Goal: Information Seeking & Learning: Learn about a topic

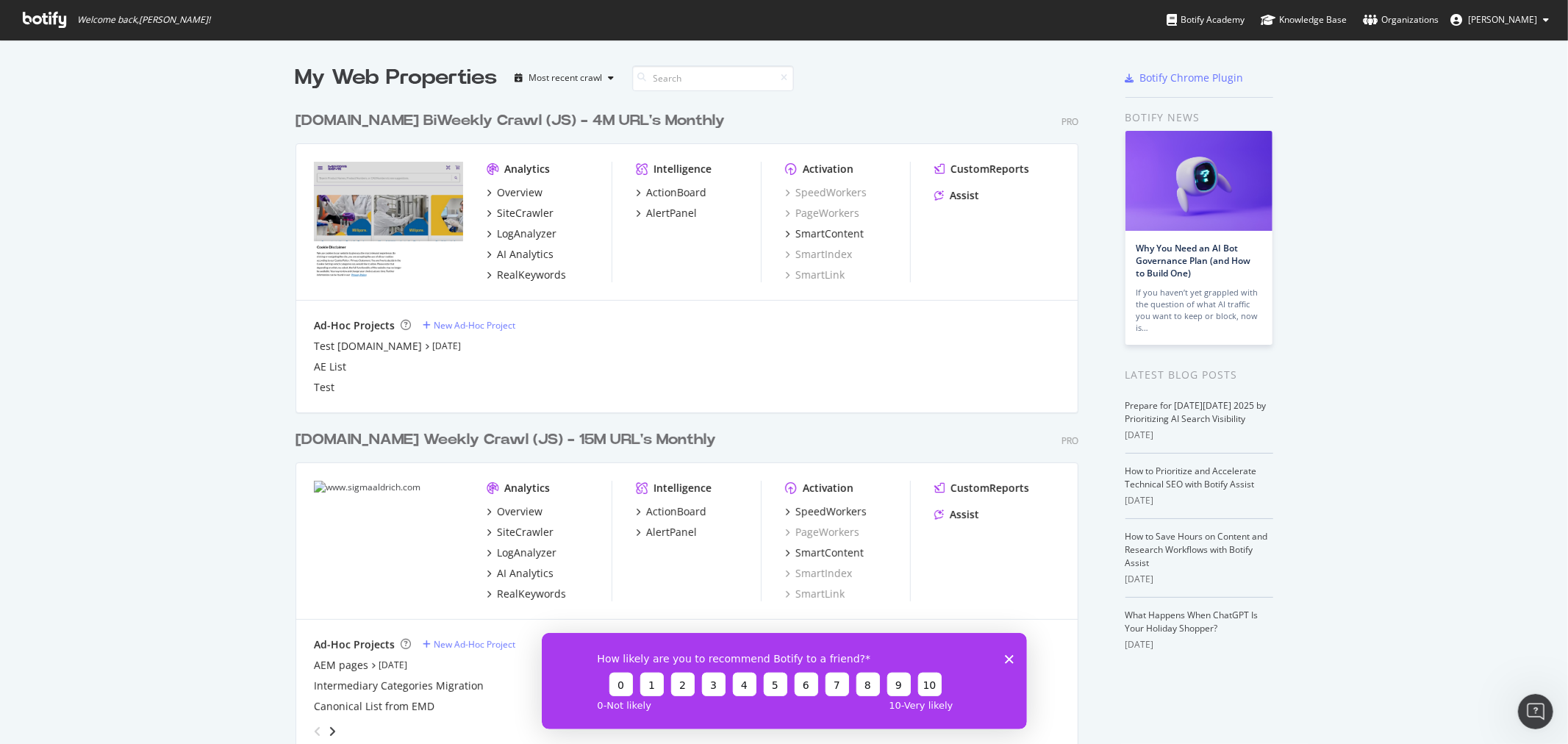
click at [521, 572] on div "AI Analytics" at bounding box center [525, 573] width 56 height 15
click at [1013, 659] on icon "Close survey" at bounding box center [1009, 658] width 9 height 9
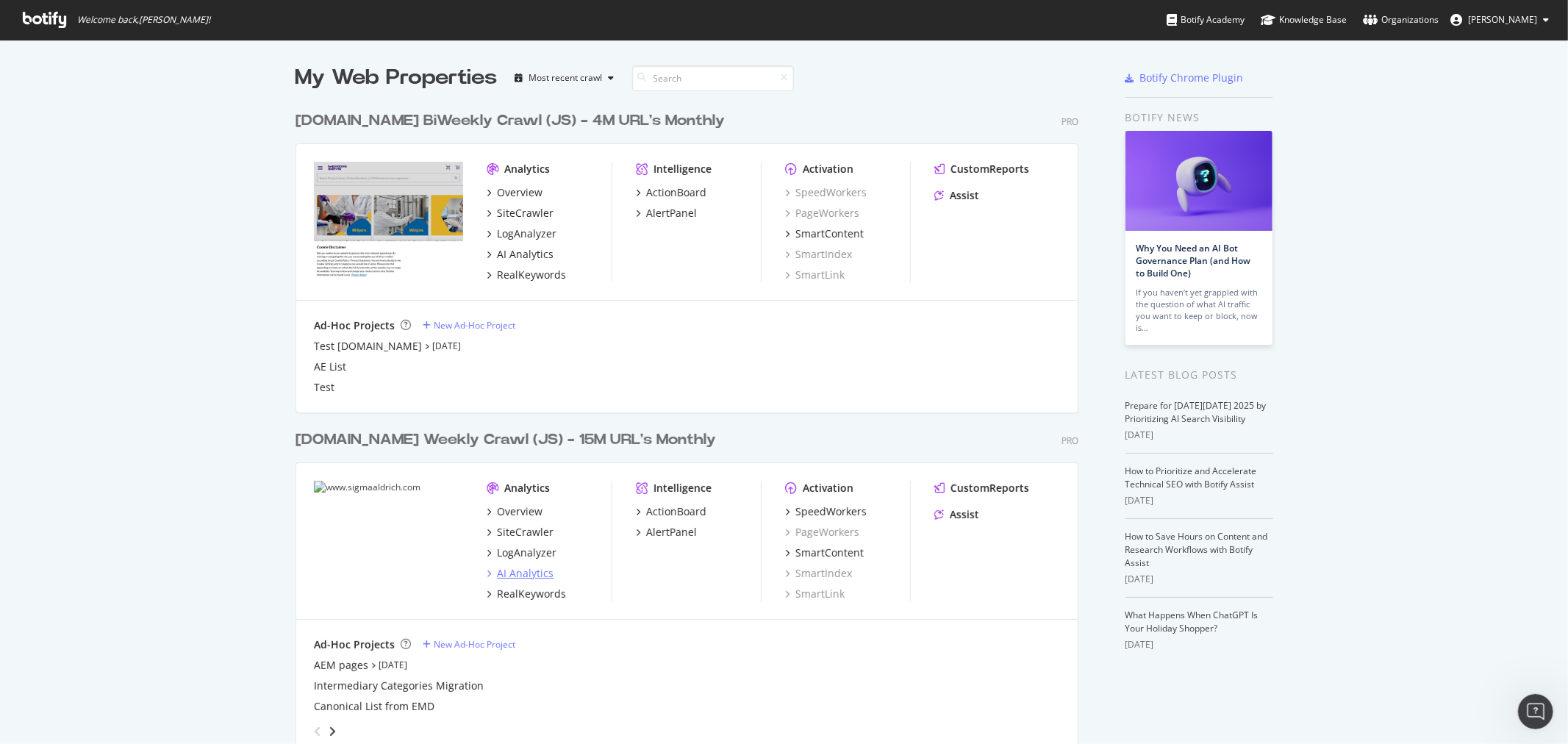
click at [525, 576] on div "AI Analytics" at bounding box center [525, 573] width 56 height 15
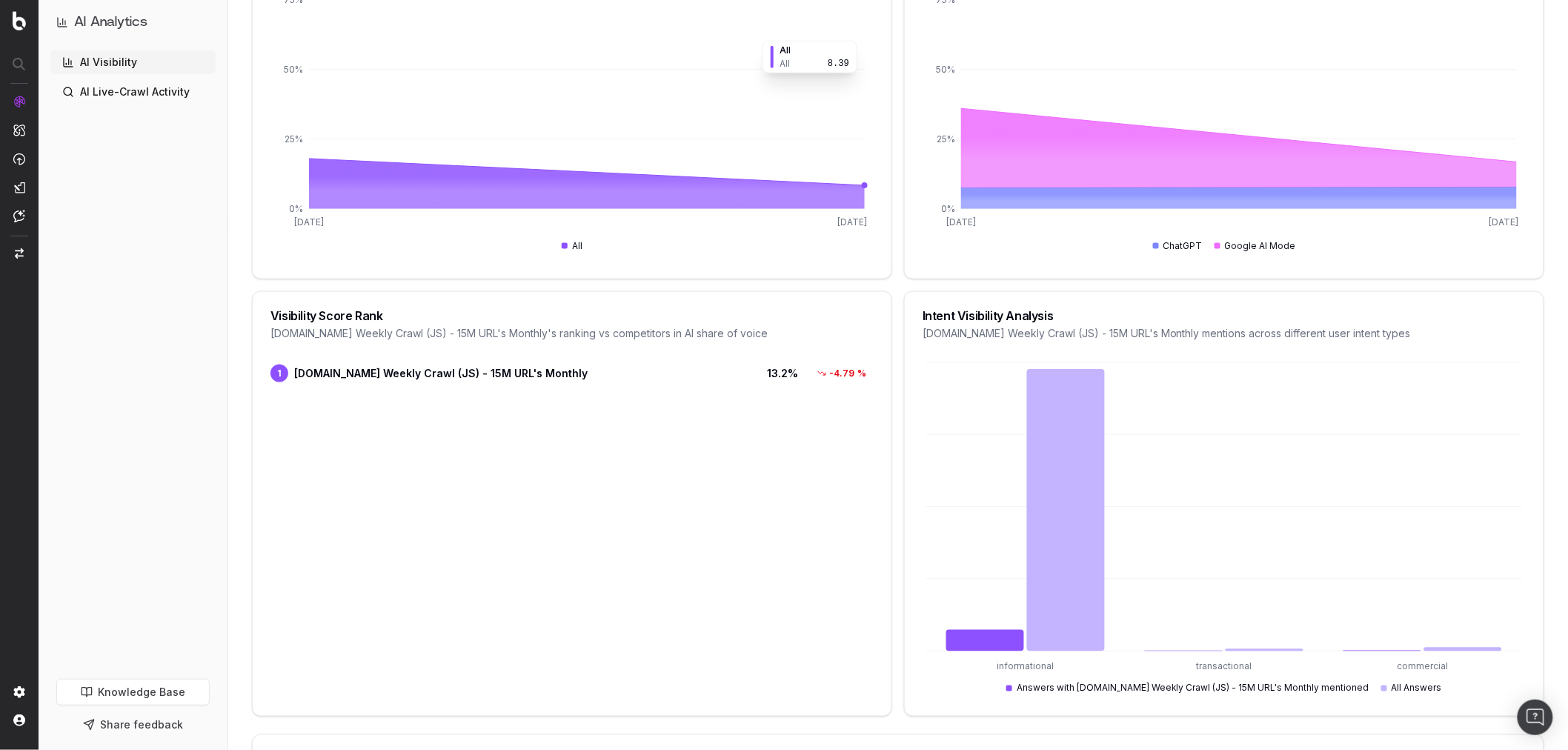
scroll to position [1071, 0]
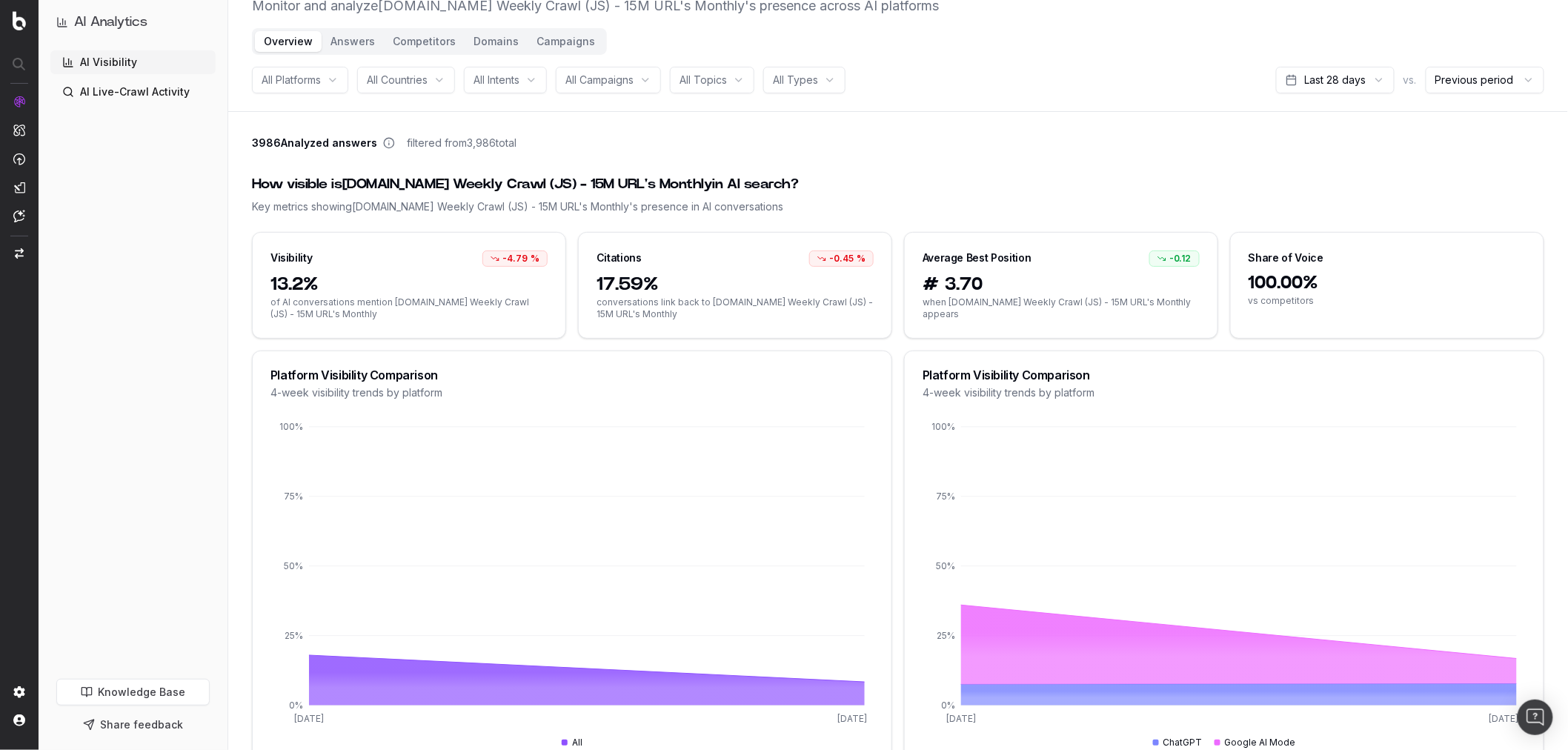
scroll to position [0, 0]
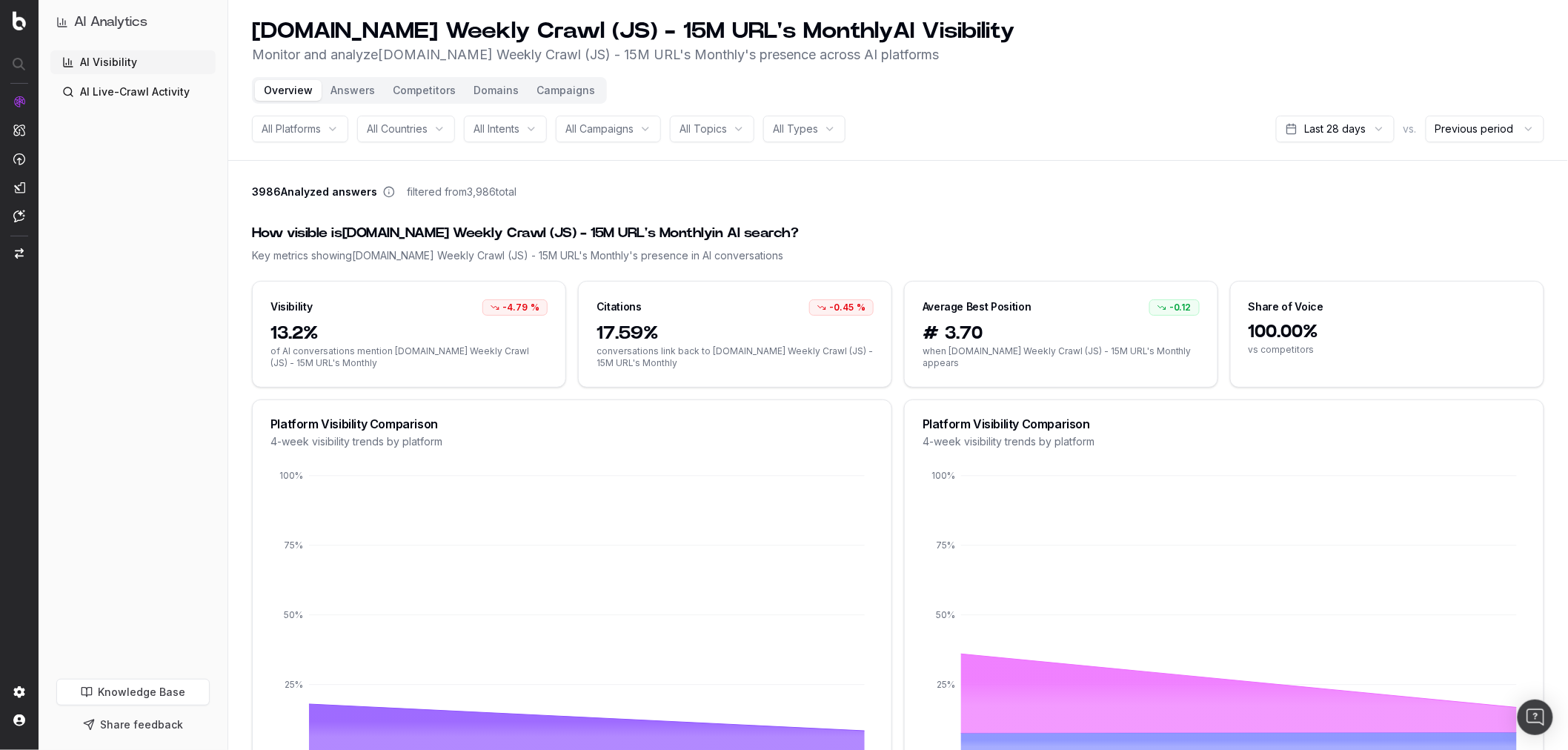
click at [356, 97] on button "Answers" at bounding box center [352, 90] width 63 height 21
click at [352, 92] on button "Answers" at bounding box center [352, 90] width 63 height 21
click at [356, 87] on button "Answers" at bounding box center [352, 90] width 63 height 21
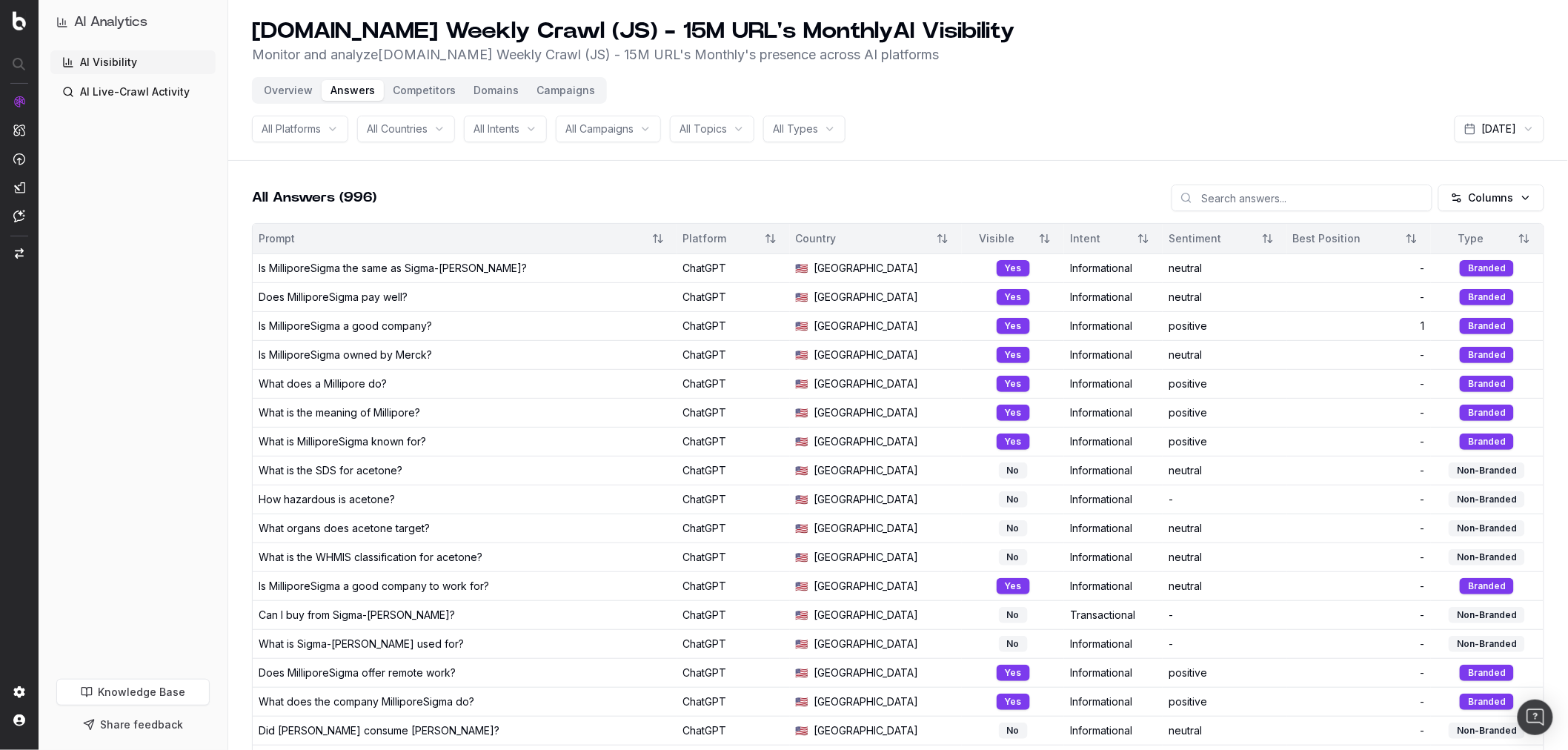
click at [149, 87] on link "AI Live-Crawl Activity" at bounding box center [133, 92] width 165 height 24
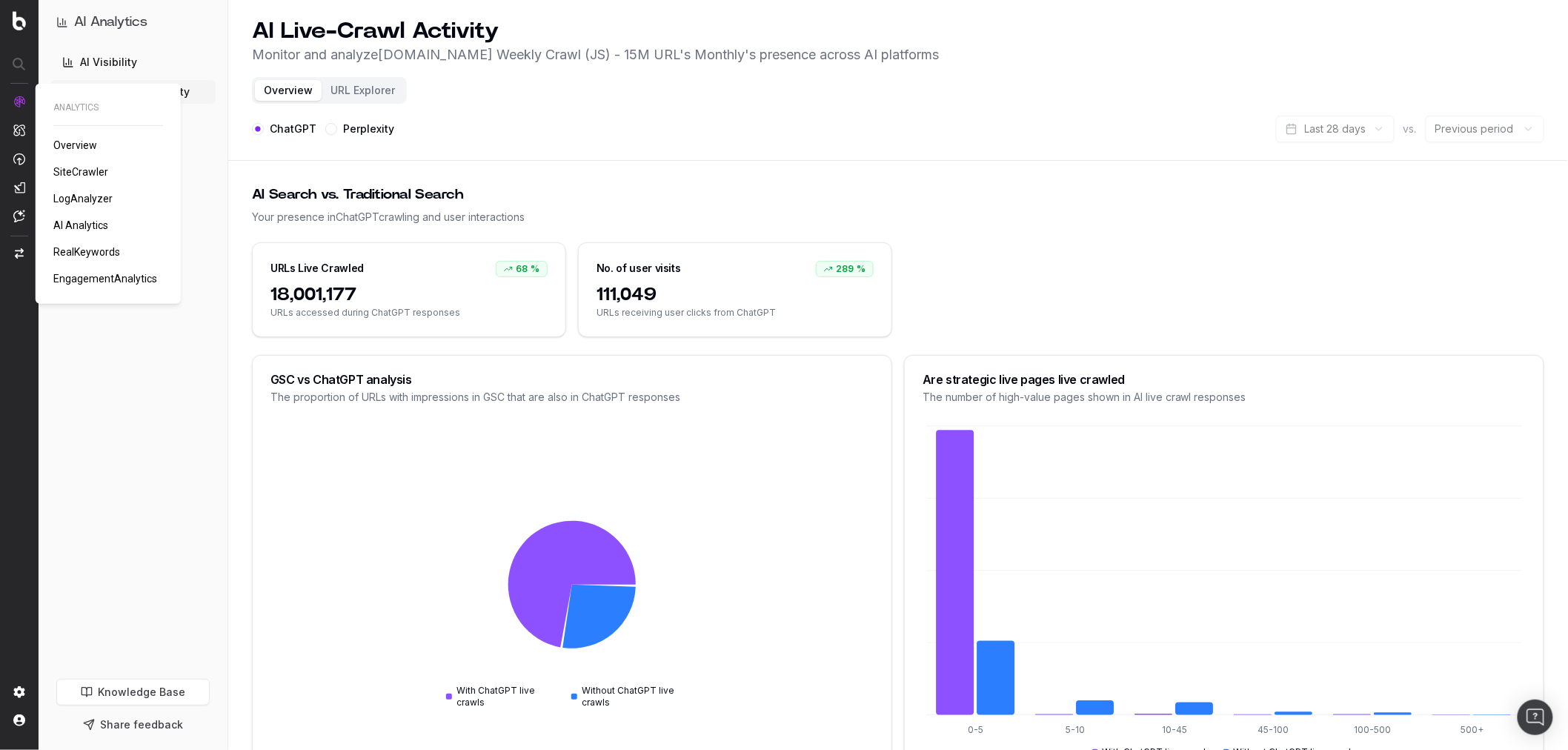
click at [106, 249] on span "RealKeywords" at bounding box center [87, 252] width 67 height 12
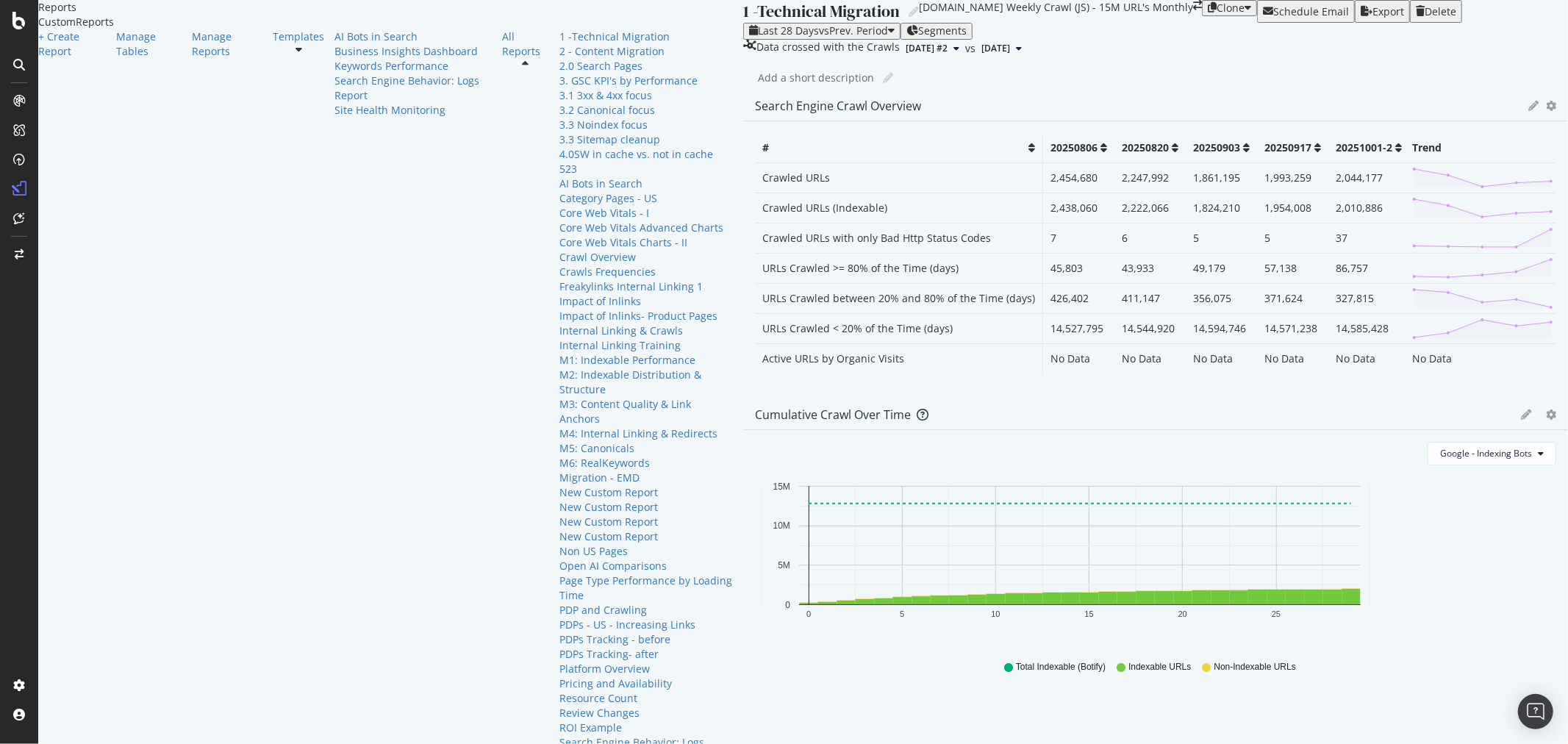
click at [522, 69] on icon at bounding box center [525, 64] width 7 height 10
click at [295, 54] on icon at bounding box center [298, 49] width 7 height 10
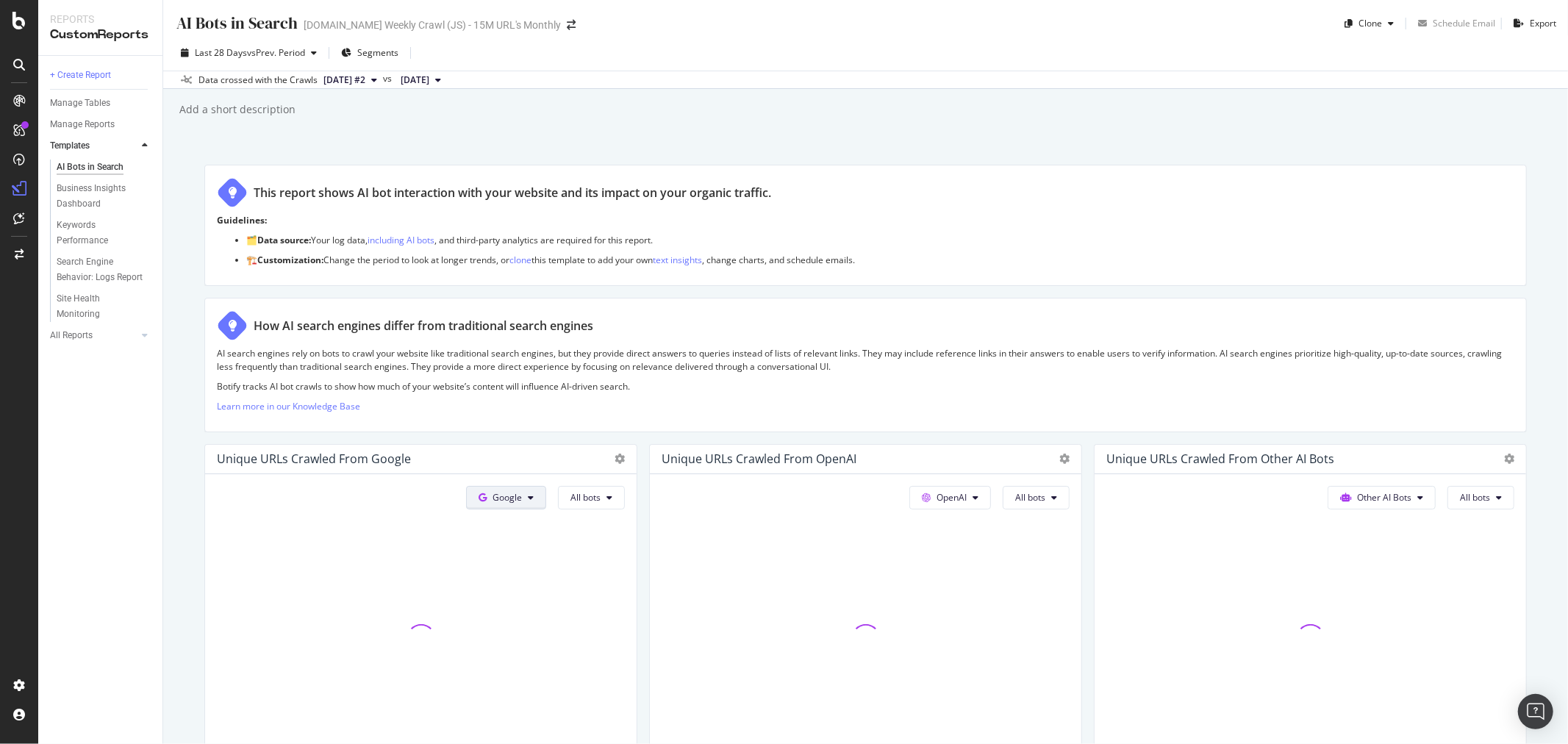
scroll to position [326, 0]
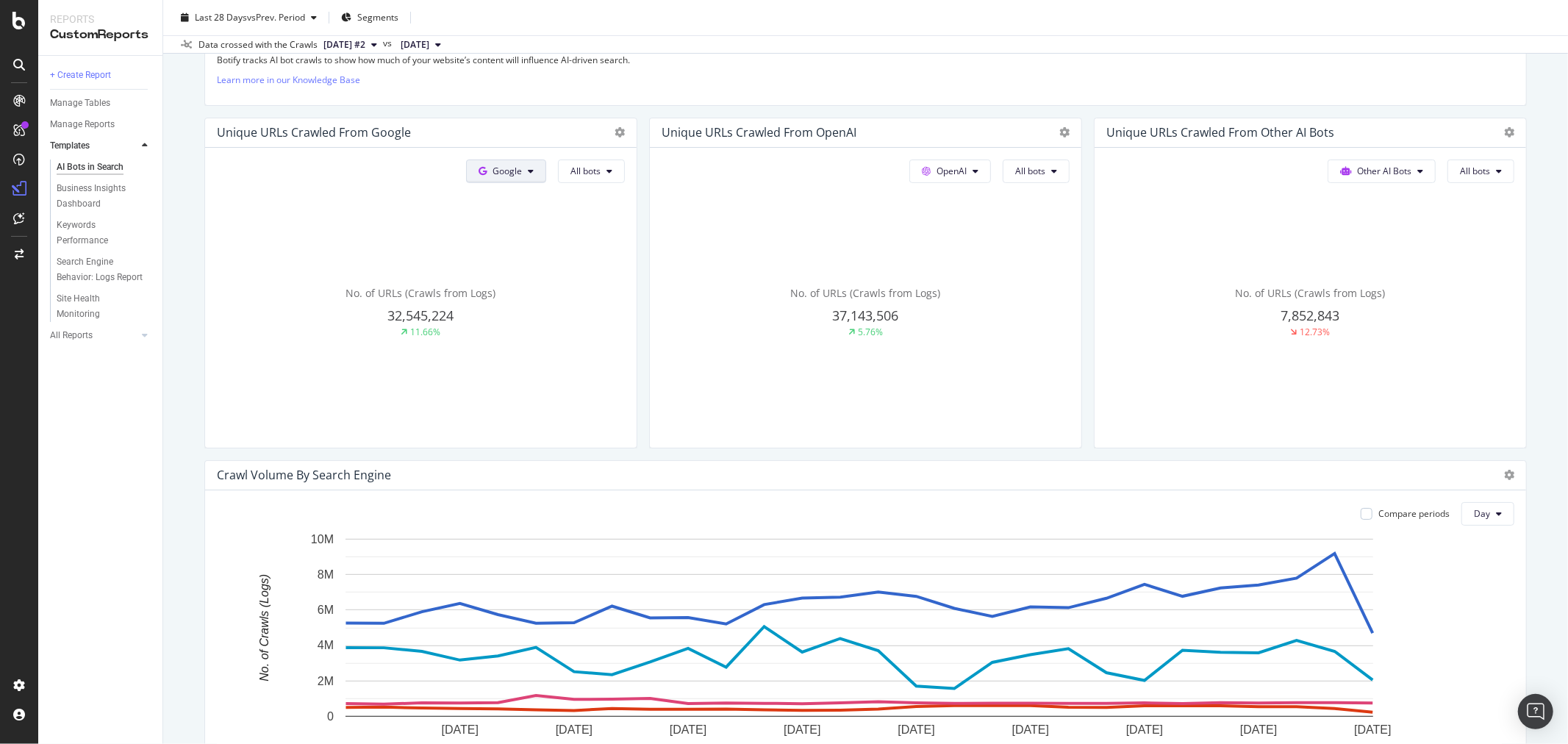
click at [528, 171] on icon at bounding box center [531, 171] width 6 height 9
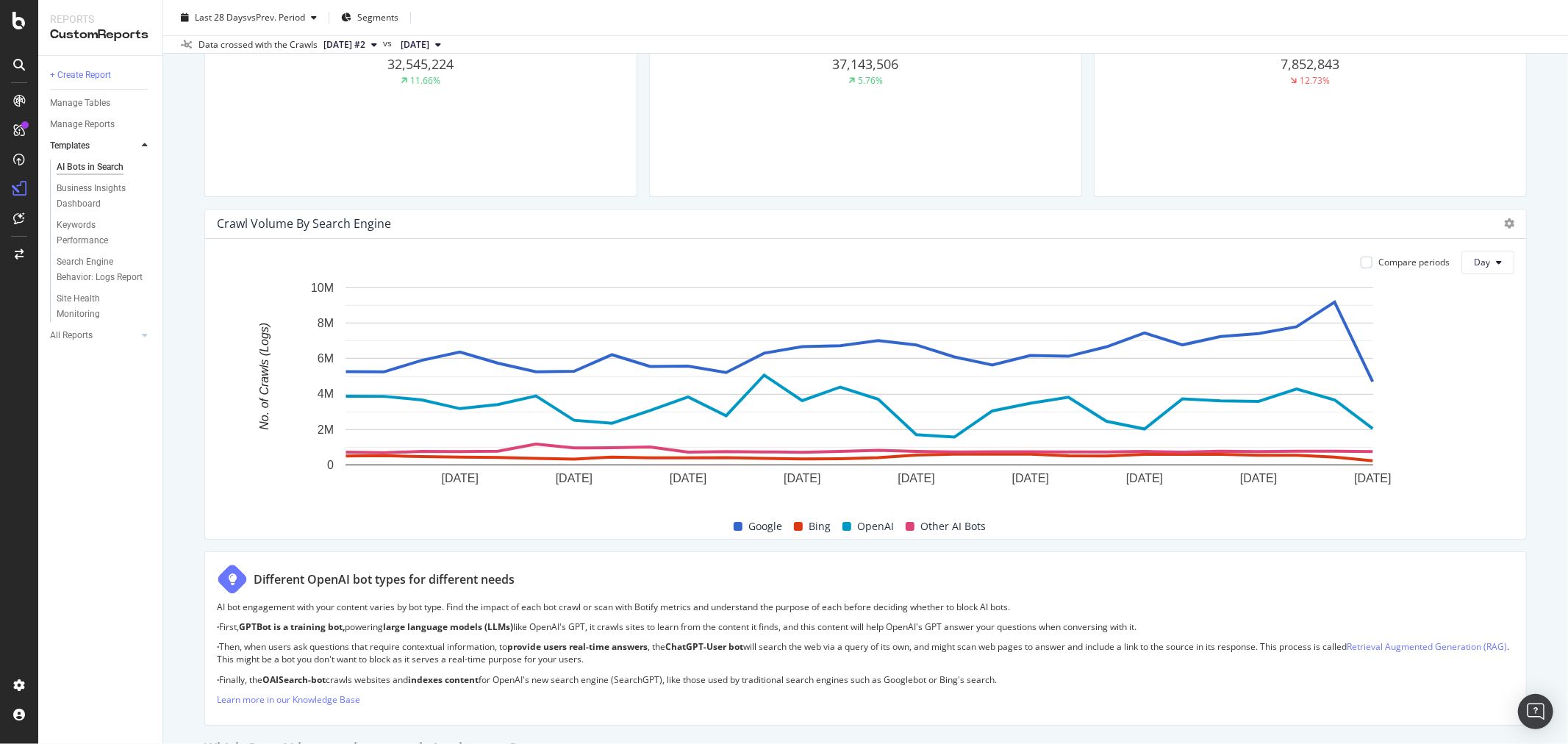
scroll to position [571, 0]
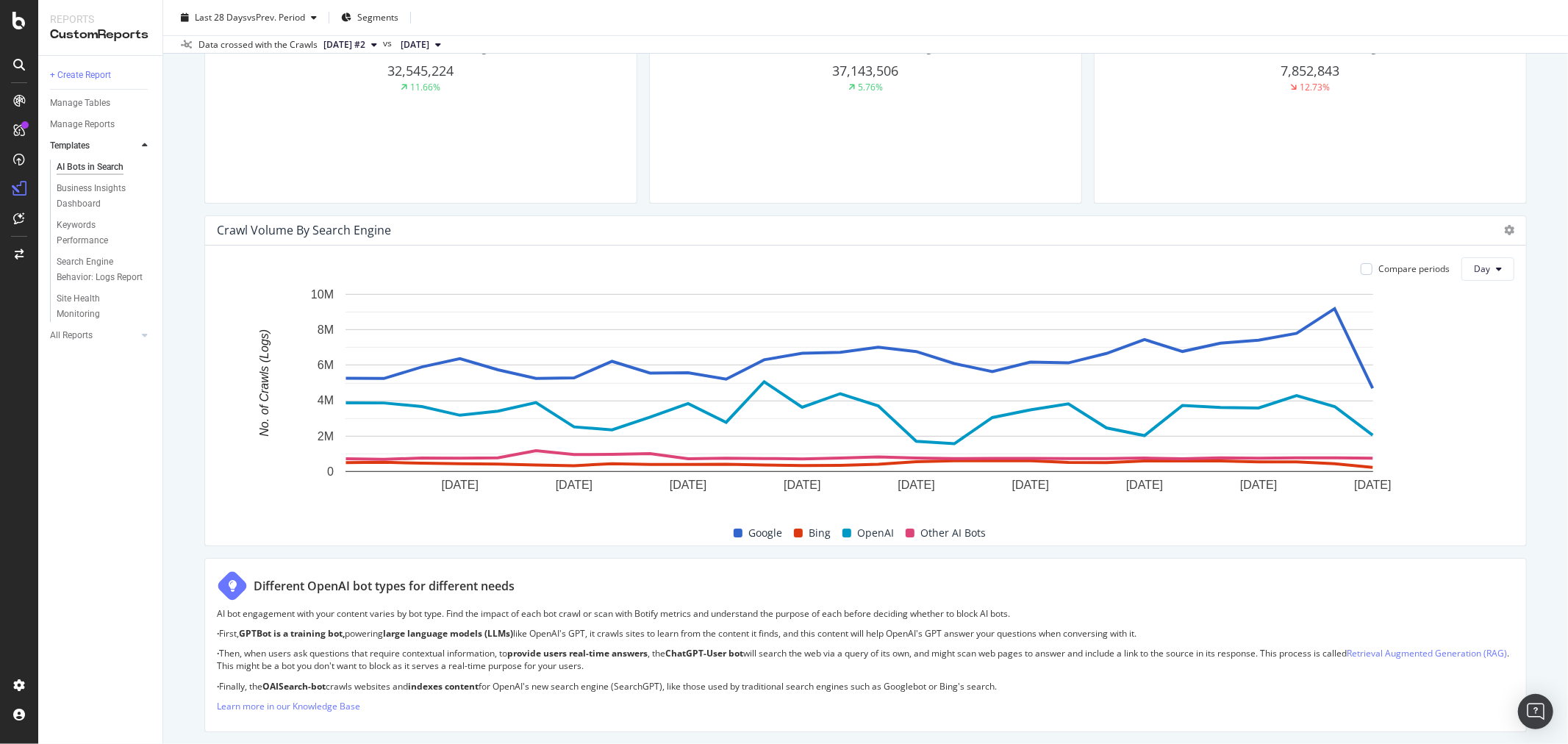
click at [734, 535] on span at bounding box center [738, 533] width 9 height 9
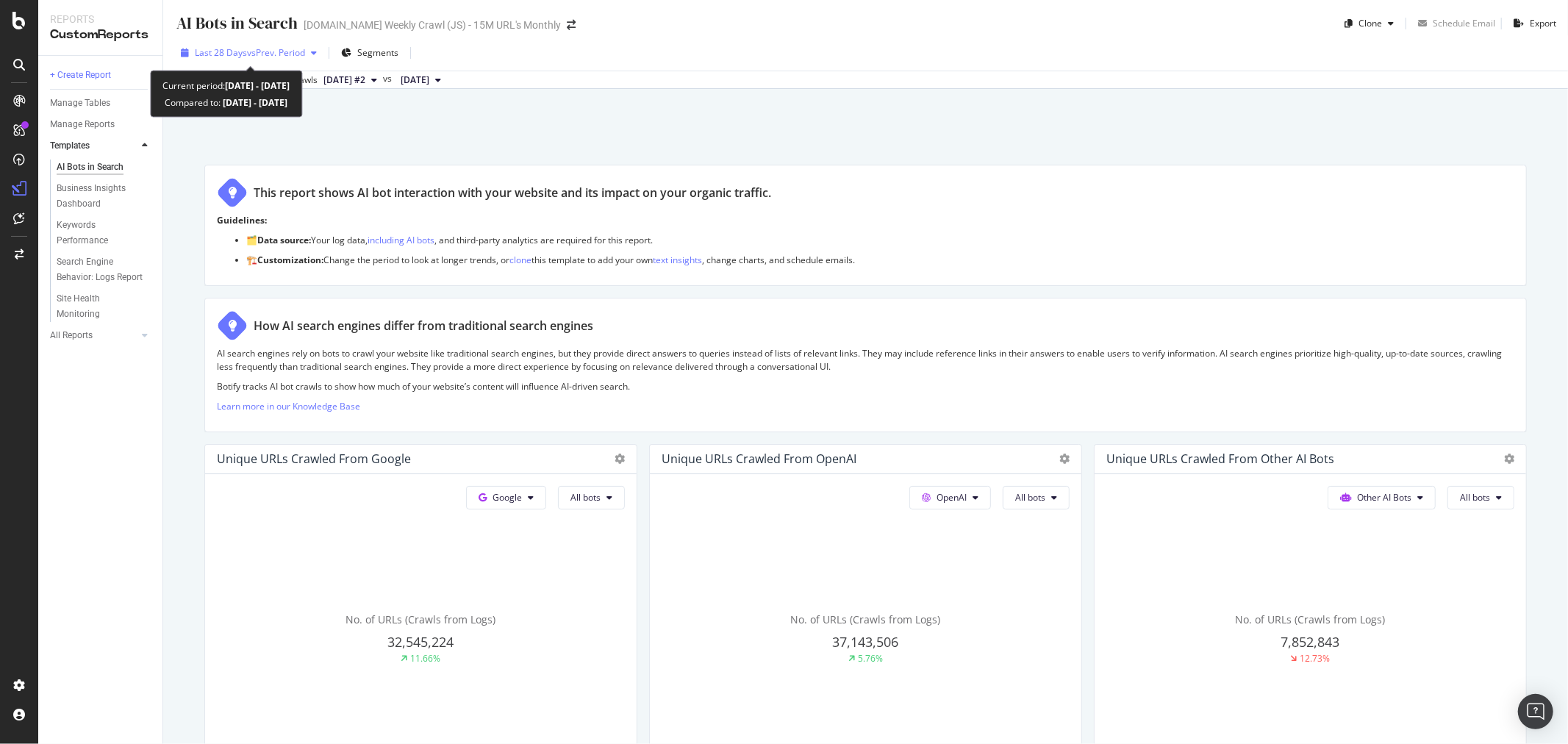
click at [303, 47] on span "vs Prev. Period" at bounding box center [276, 52] width 58 height 13
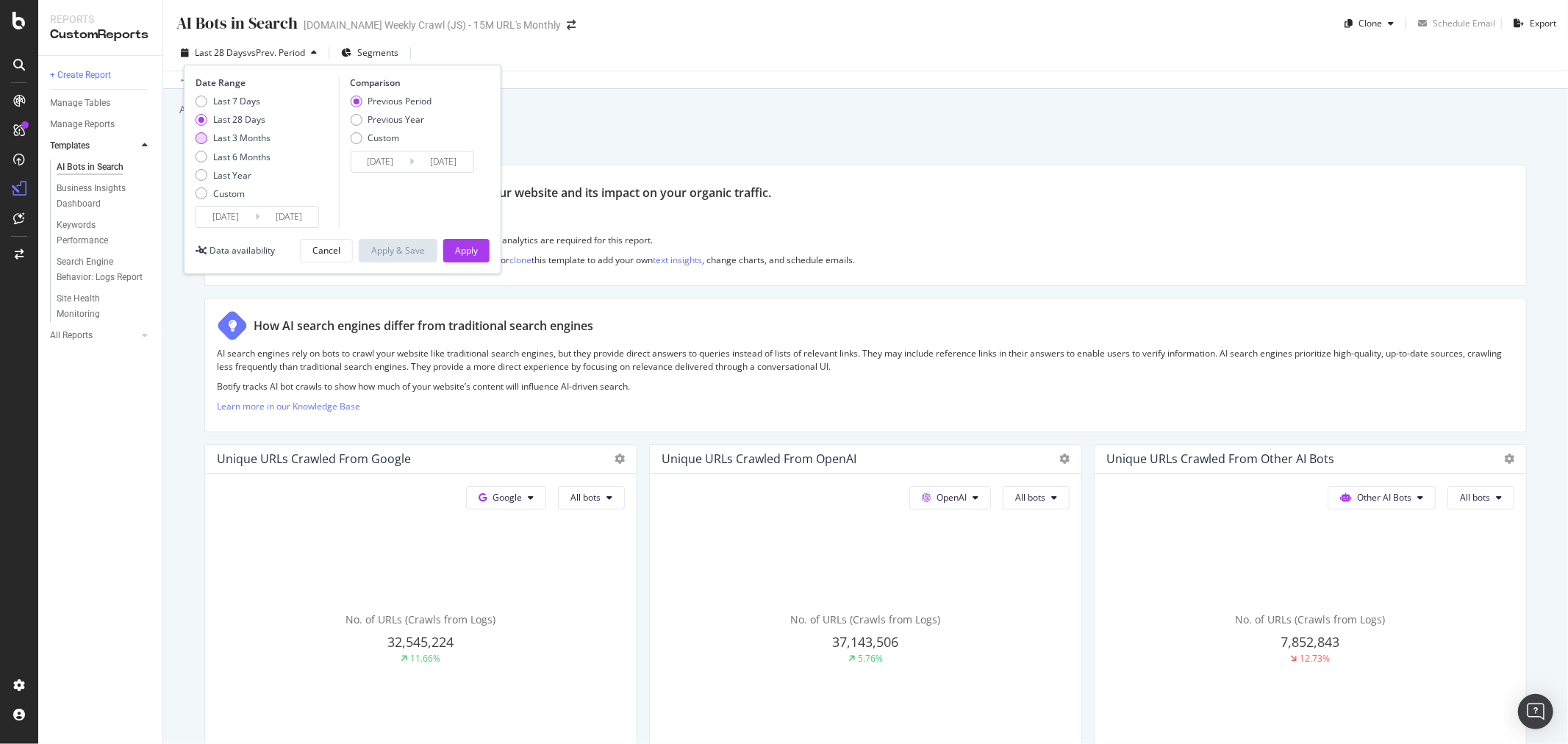
click at [200, 137] on div "Last 3 Months" at bounding box center [202, 138] width 12 height 12
type input "2025/07/13"
type input "2025/04/12"
type input "2025/07/12"
click at [466, 252] on div "Apply" at bounding box center [466, 250] width 23 height 13
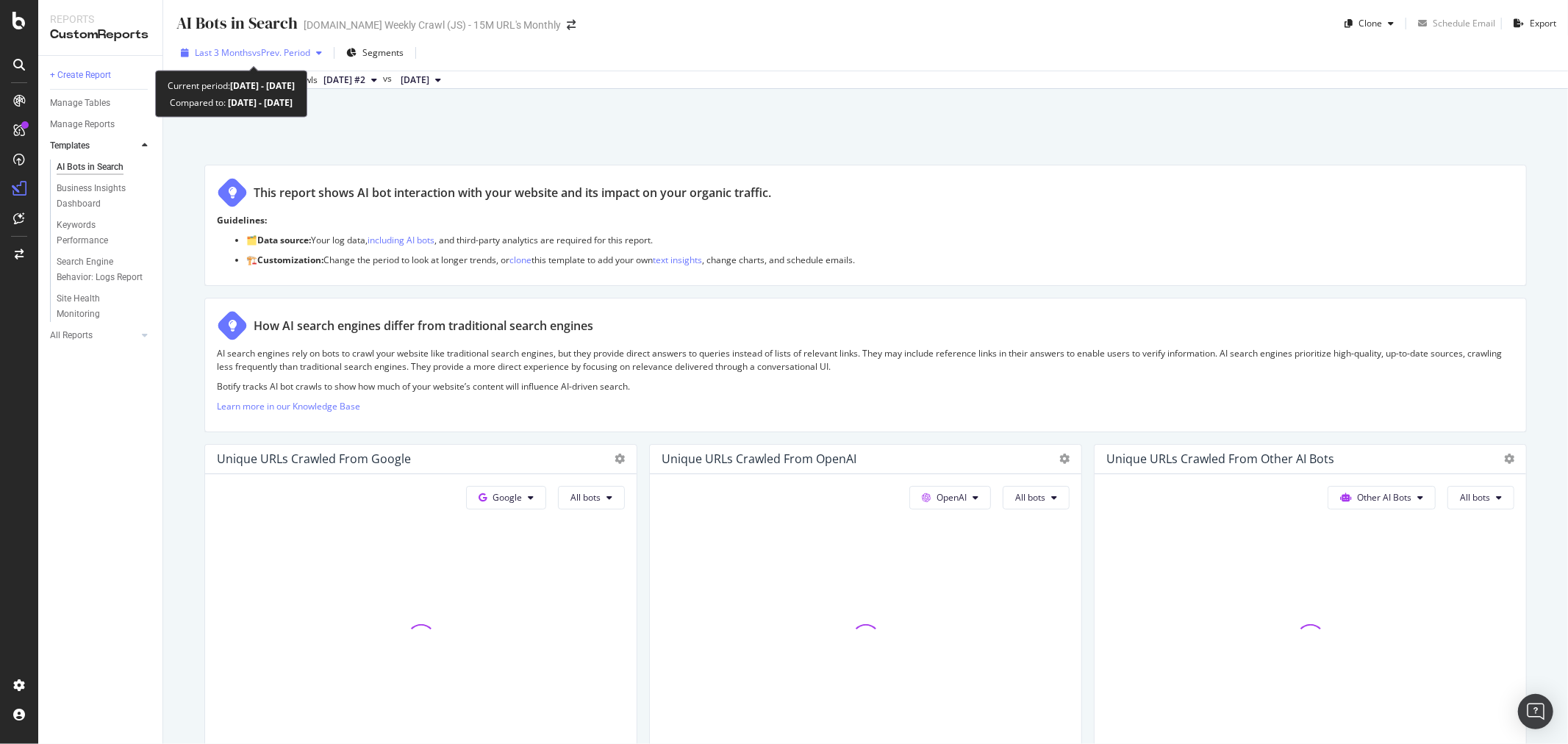
click at [310, 50] on span "vs Prev. Period" at bounding box center [281, 52] width 58 height 13
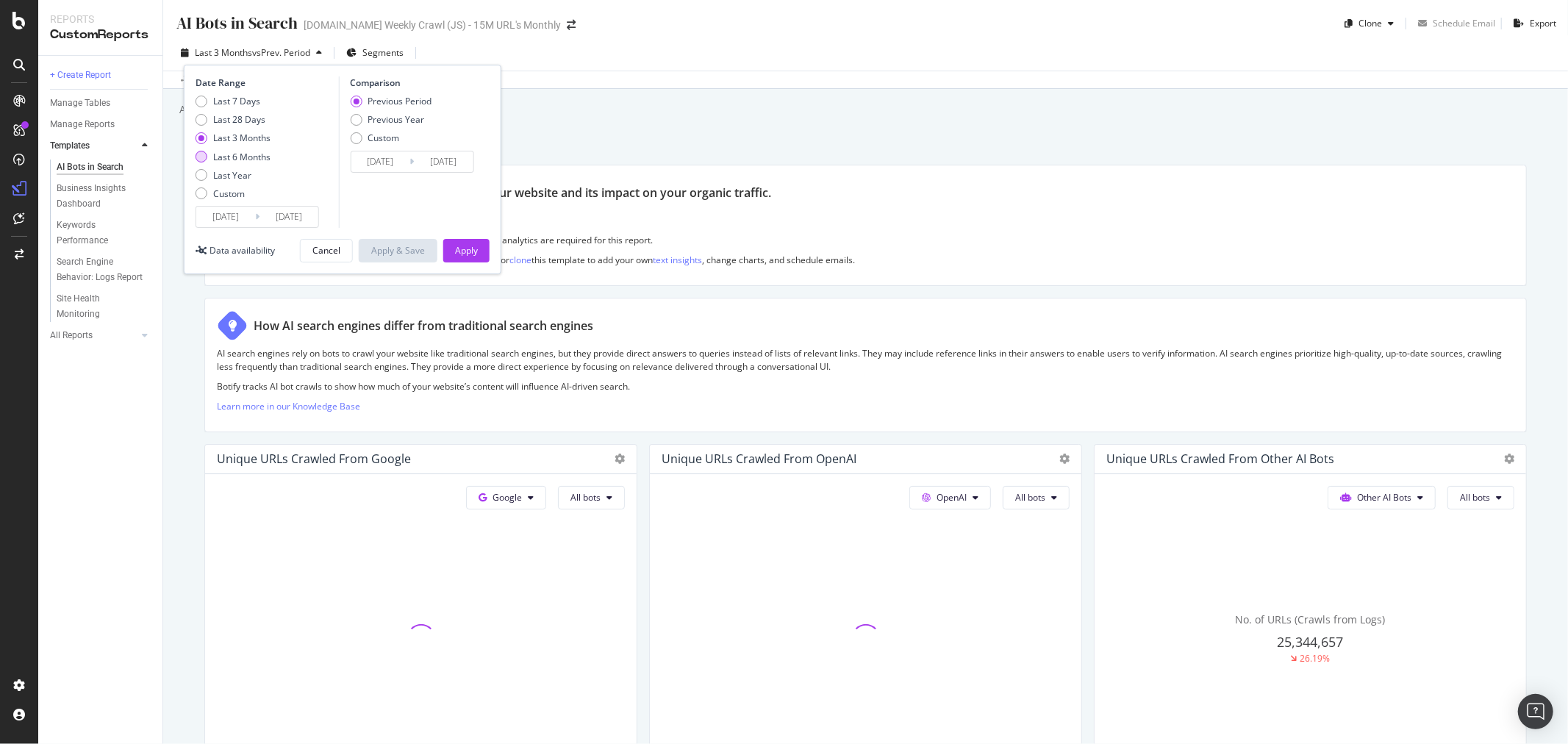
click at [252, 155] on div "Last 6 Months" at bounding box center [242, 157] width 57 height 13
click at [205, 158] on div "Last 6 Months" at bounding box center [202, 157] width 12 height 12
click at [476, 246] on div "Apply" at bounding box center [466, 250] width 23 height 13
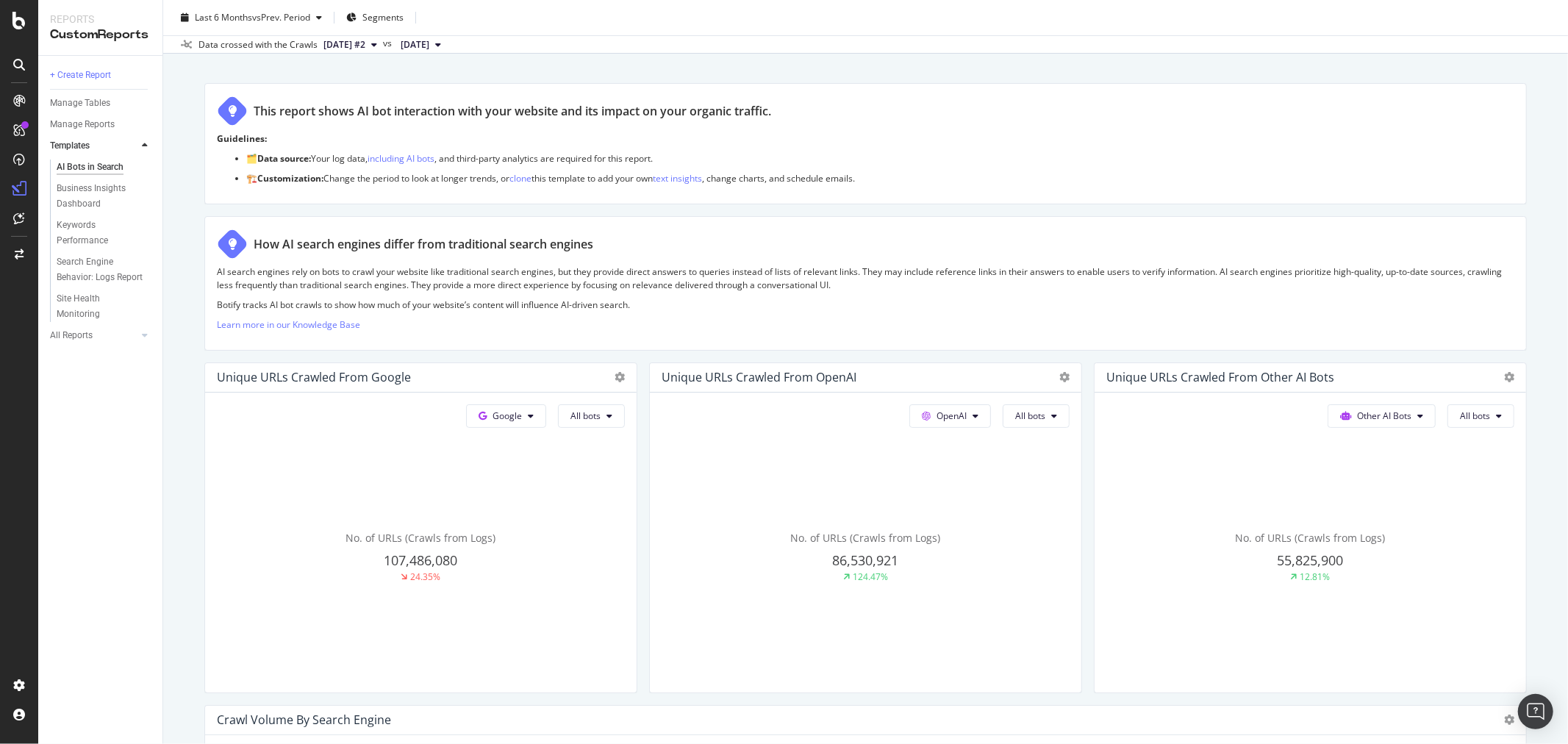
scroll to position [326, 0]
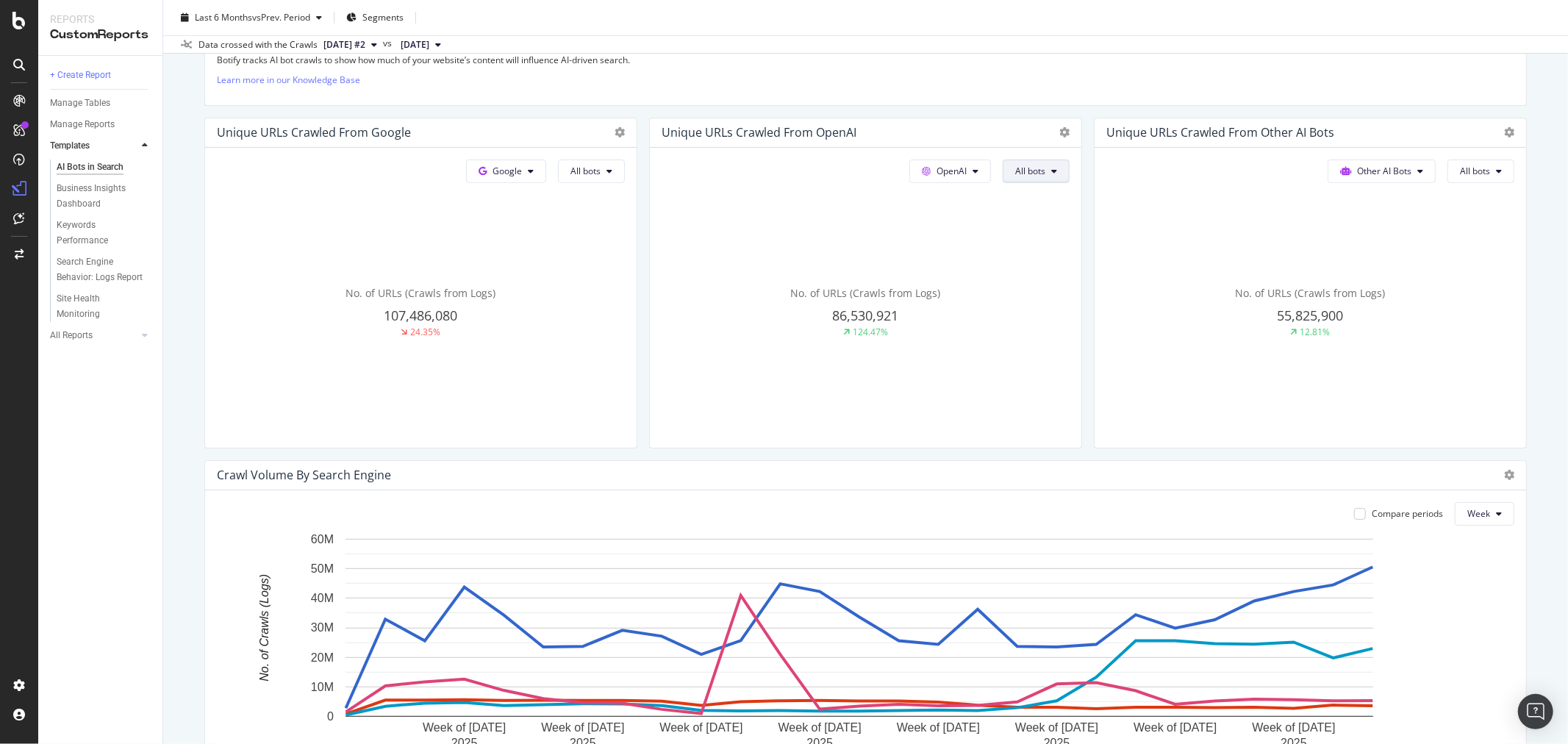
click at [1051, 171] on button "All bots" at bounding box center [1036, 172] width 67 height 24
click at [1050, 174] on button "All bots" at bounding box center [1036, 172] width 67 height 24
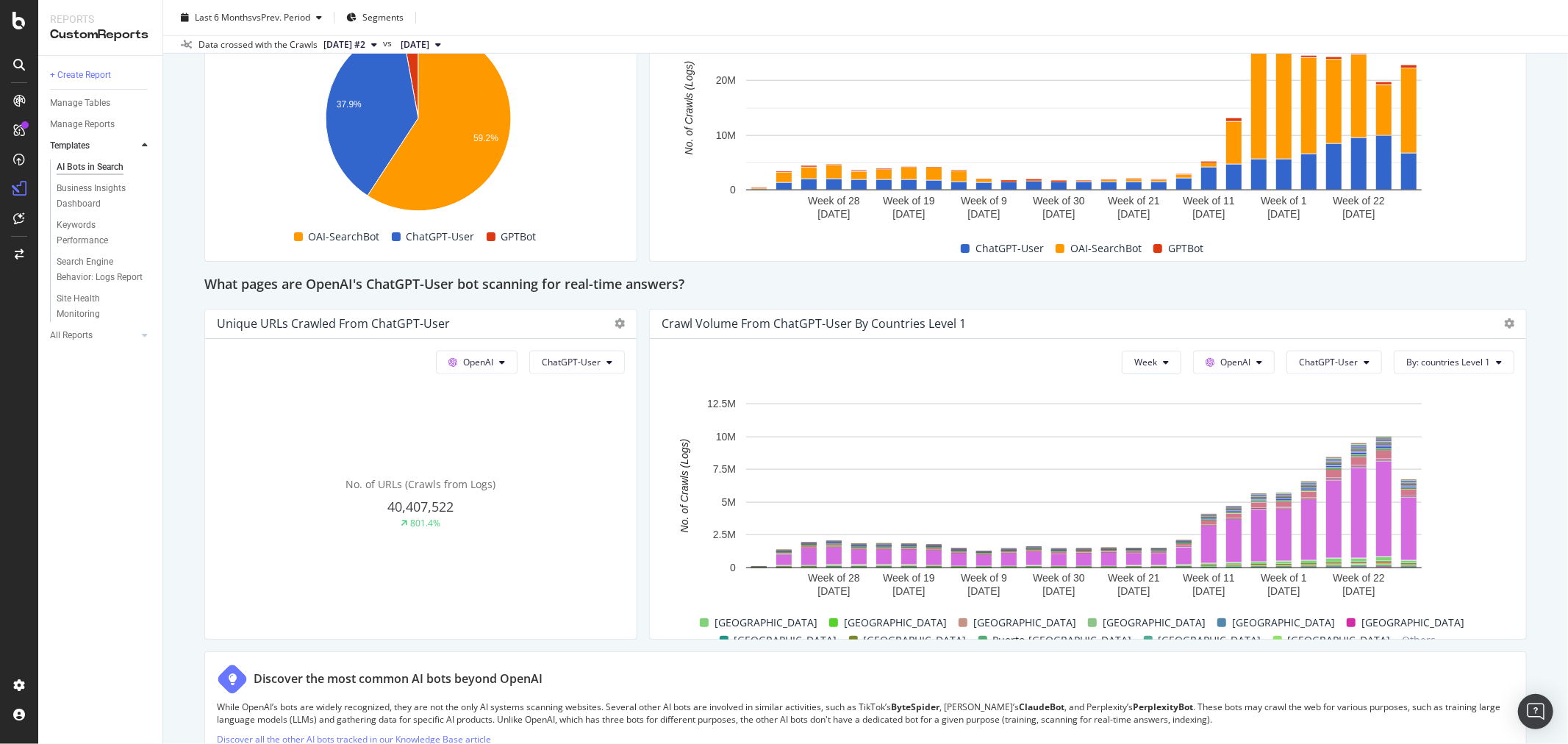
scroll to position [1447, 0]
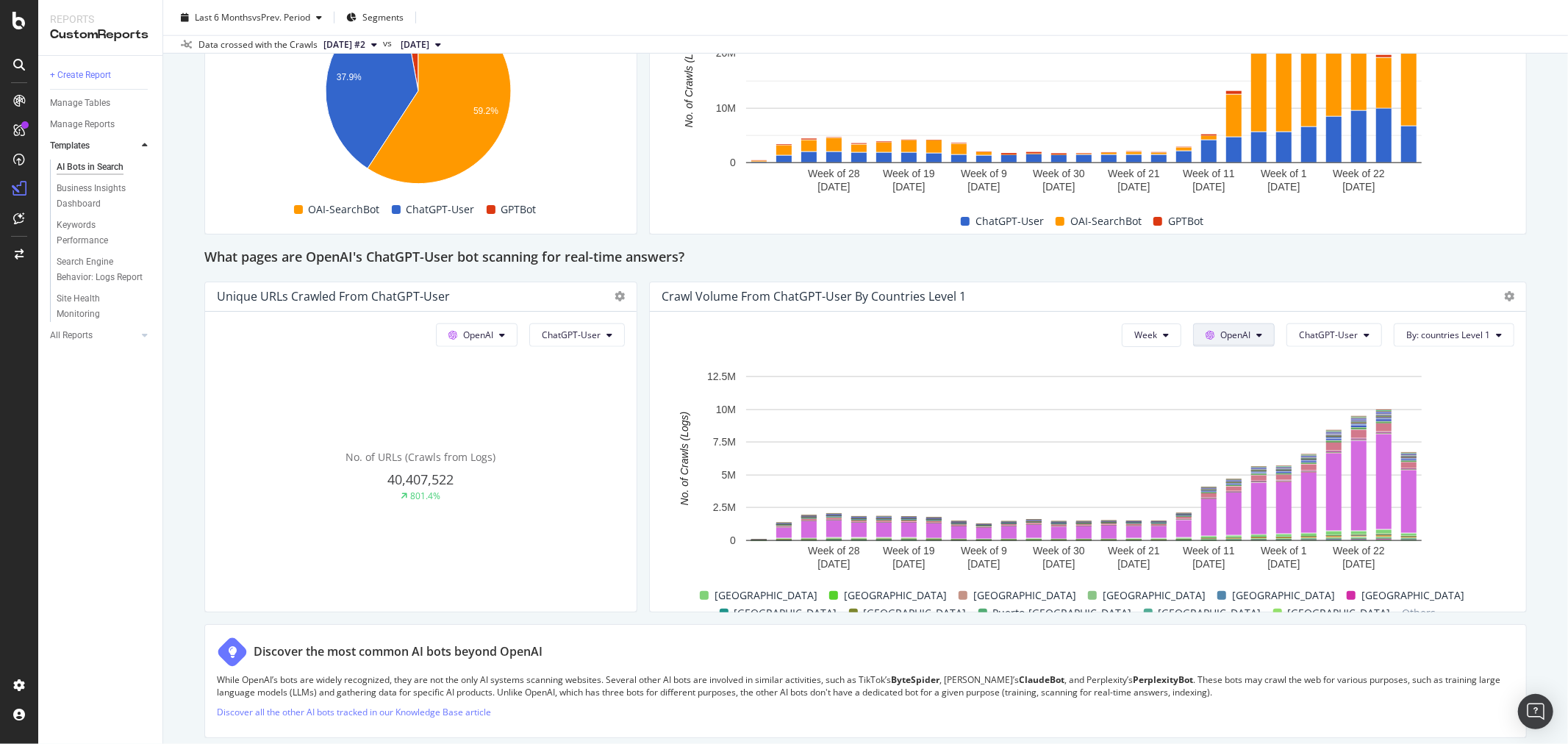
click at [1257, 334] on icon at bounding box center [1260, 335] width 6 height 9
click at [1472, 335] on span "By: countries Level 1" at bounding box center [1448, 335] width 84 height 13
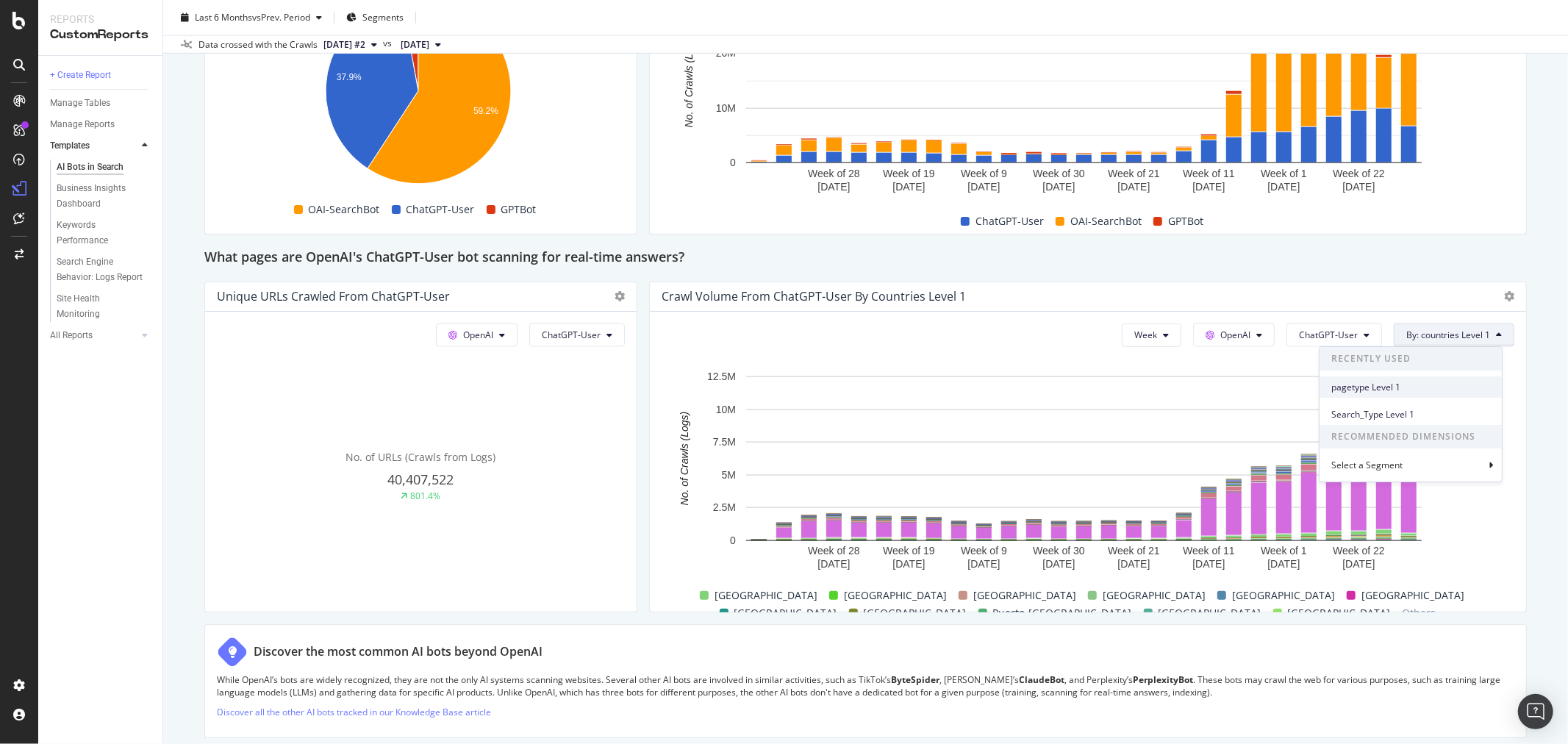
click at [1385, 388] on span "pagetype Level 1" at bounding box center [1411, 387] width 159 height 13
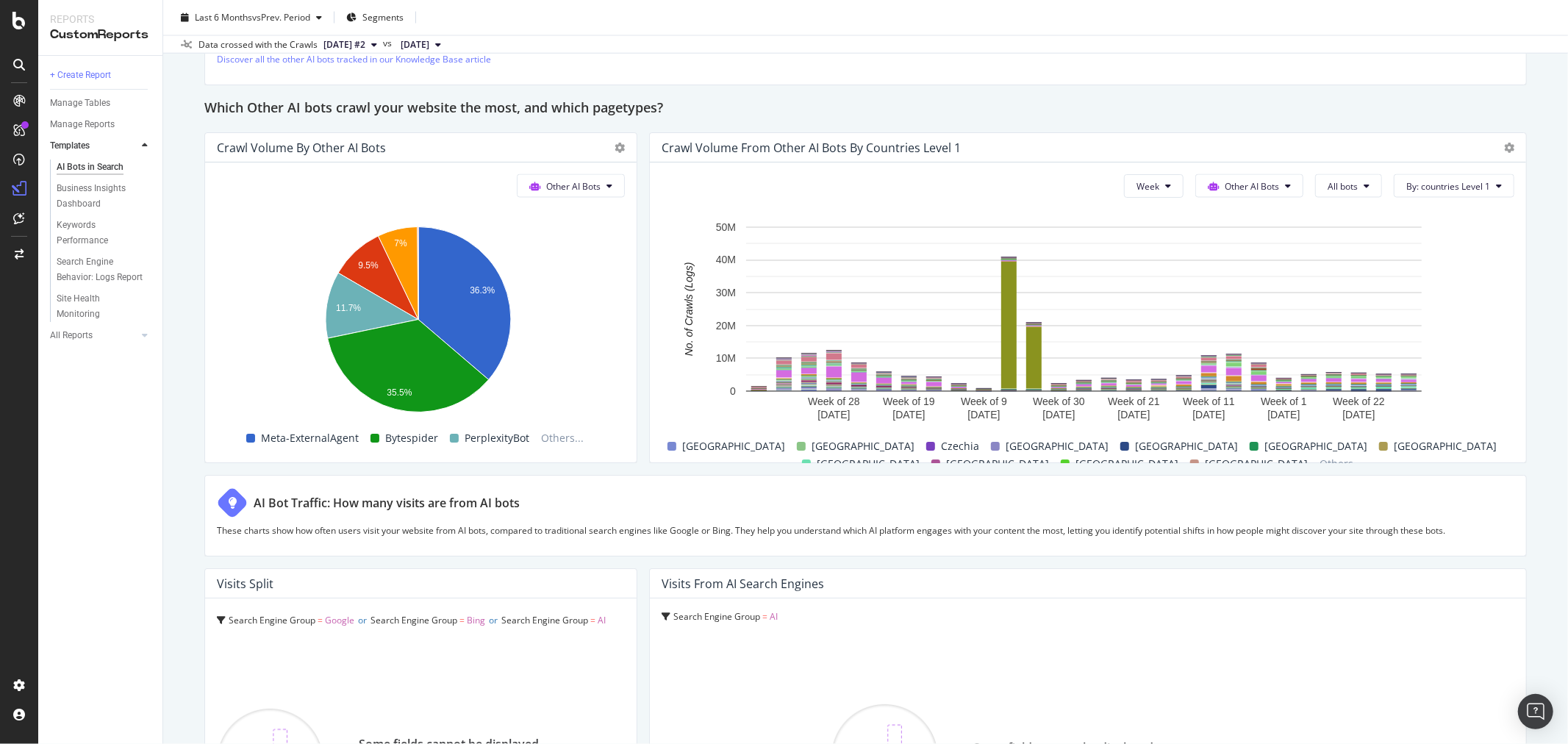
scroll to position [2101, 0]
click at [1463, 182] on span "By: countries Level 1" at bounding box center [1448, 186] width 84 height 13
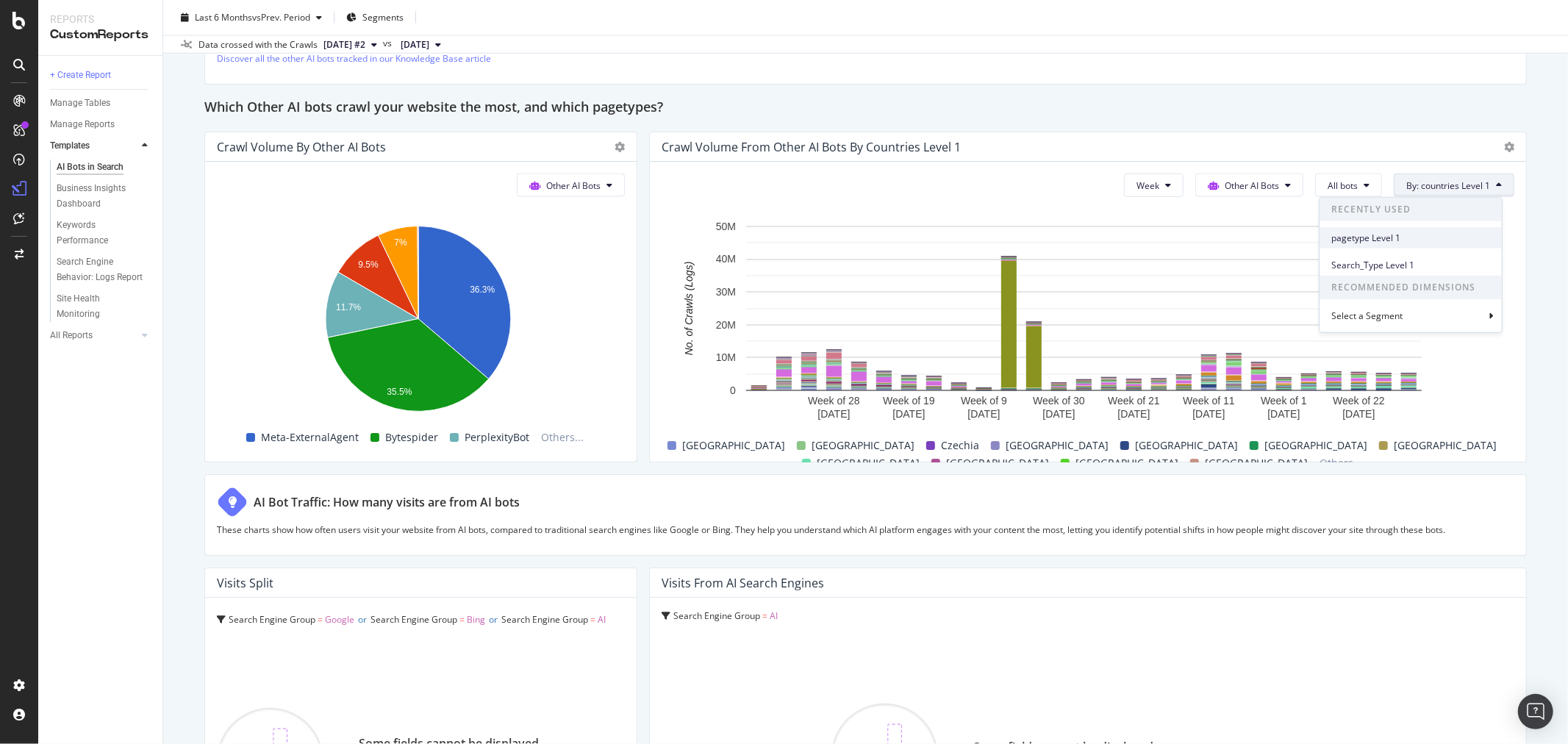
click at [1391, 228] on div "pagetype Level 1" at bounding box center [1411, 238] width 183 height 22
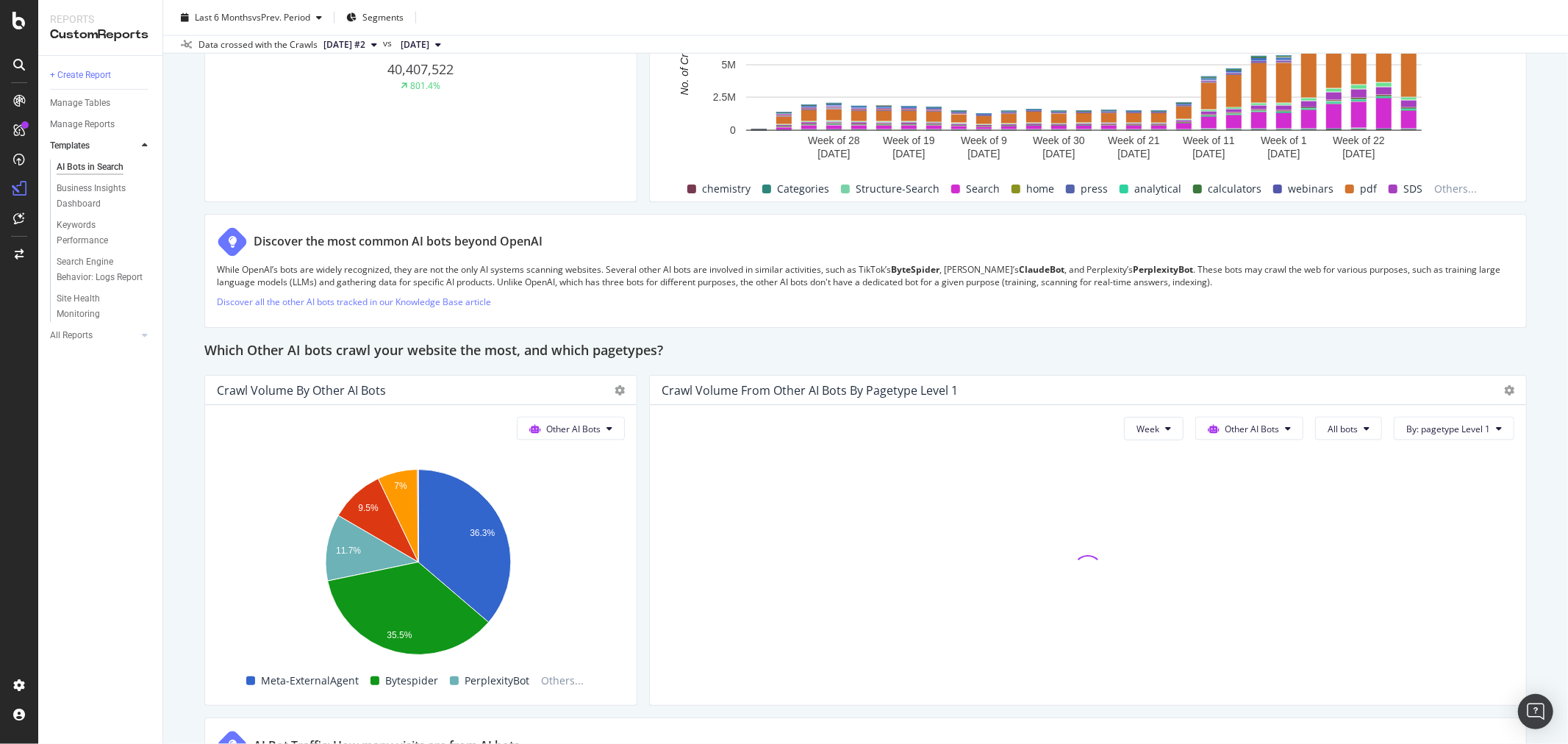
scroll to position [1367, 0]
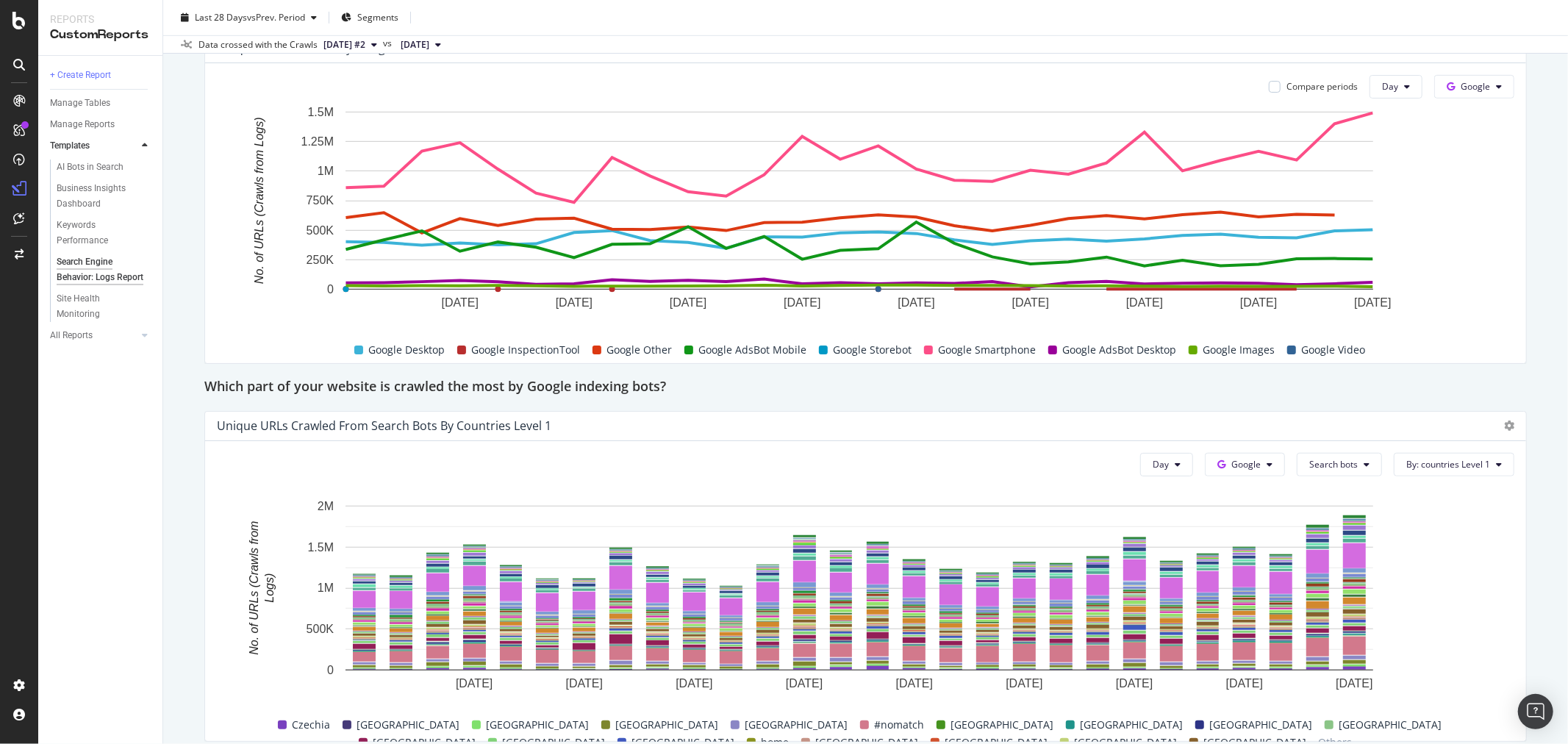
scroll to position [653, 0]
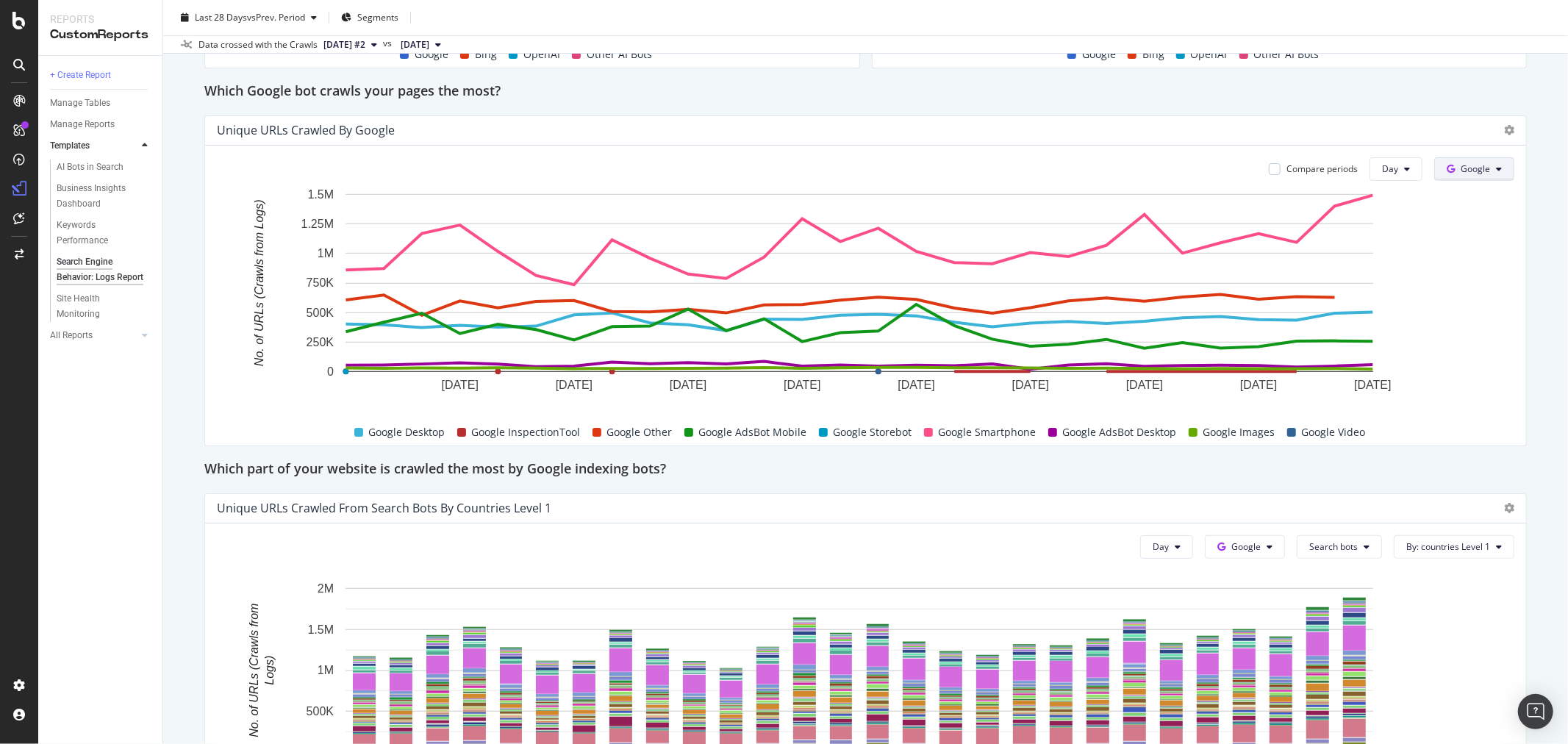
click at [1497, 168] on icon at bounding box center [1500, 169] width 6 height 9
click at [1473, 246] on span "OpenAI" at bounding box center [1486, 252] width 54 height 13
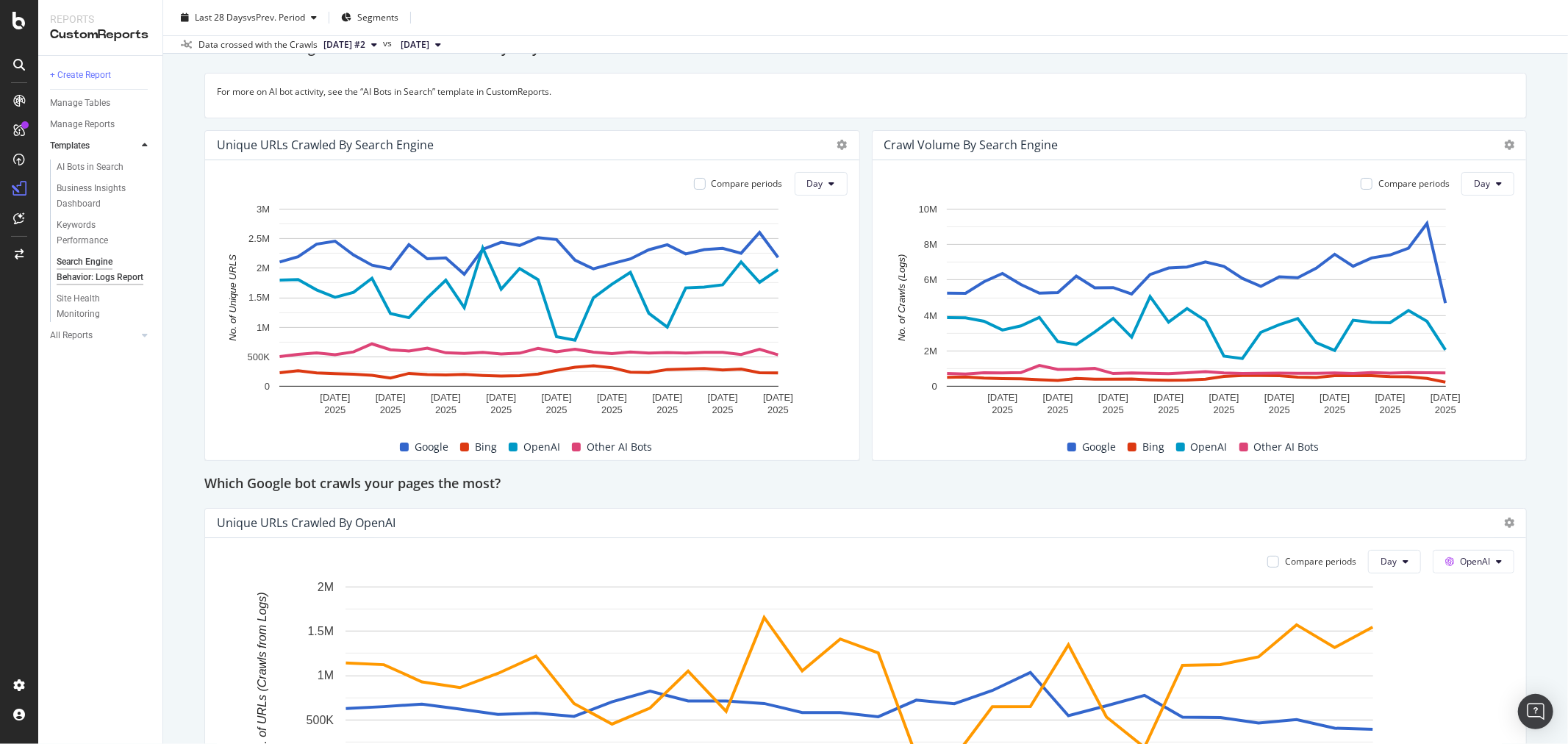
scroll to position [0, 0]
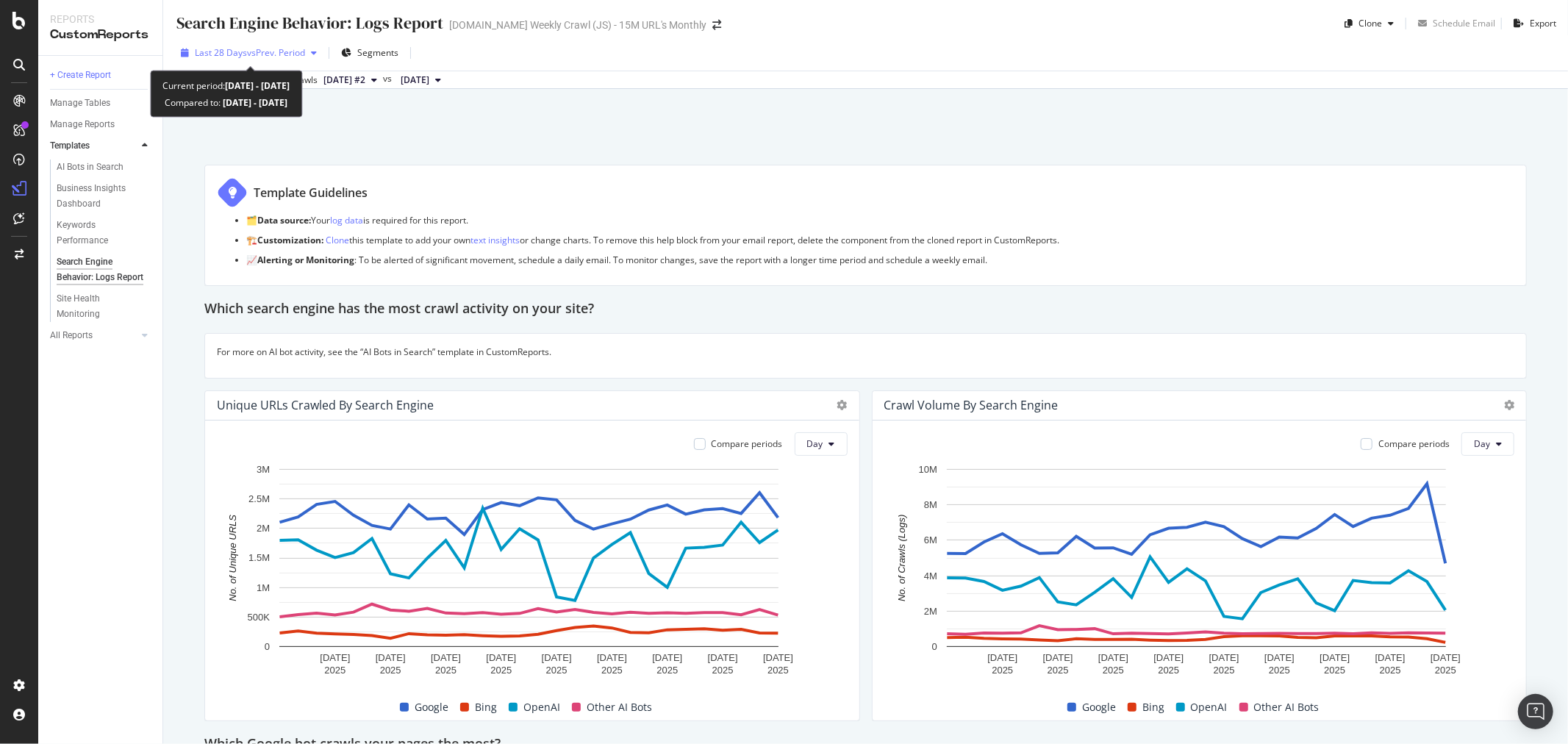
click at [286, 49] on span "vs Prev. Period" at bounding box center [276, 52] width 58 height 13
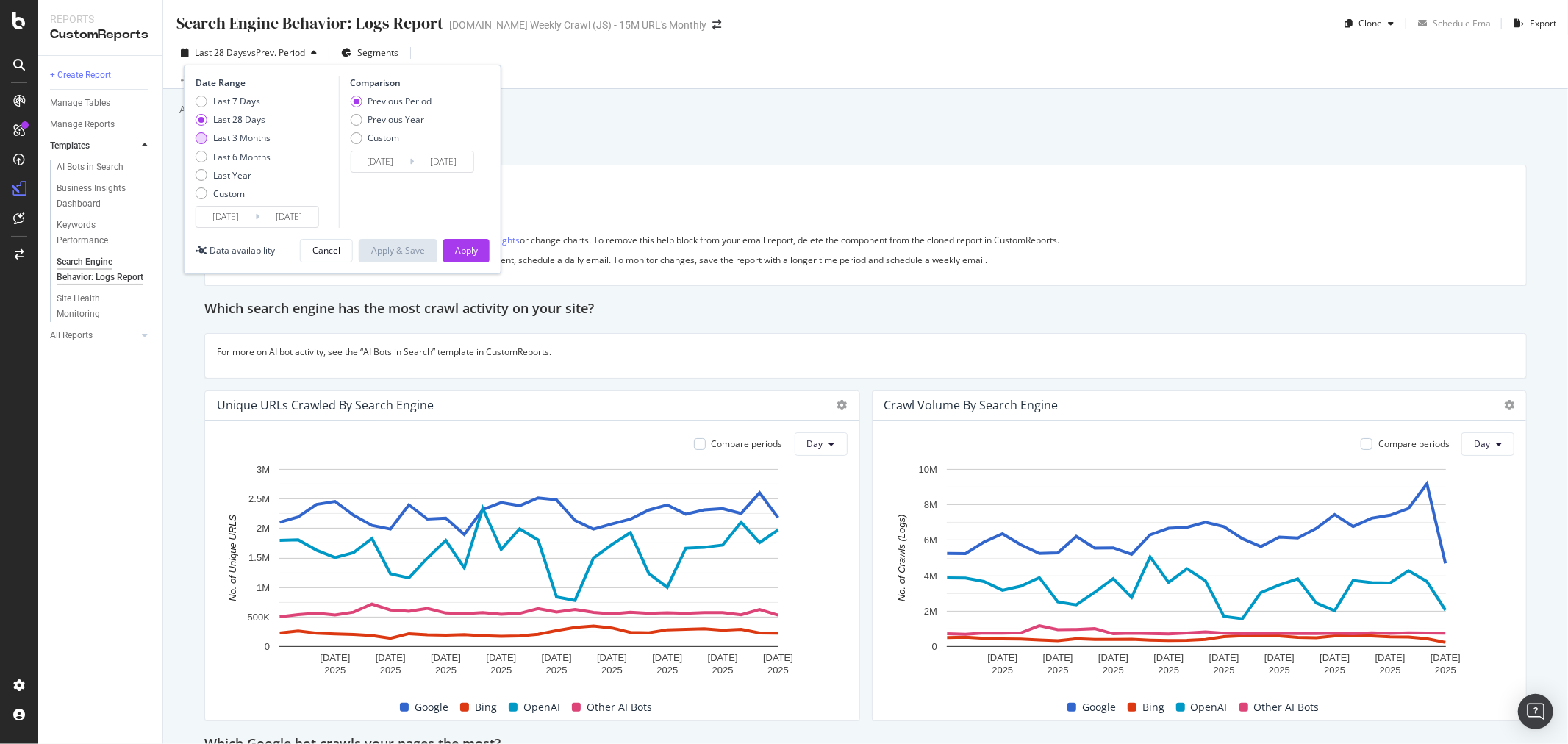
click at [254, 140] on div "Last 3 Months" at bounding box center [242, 137] width 57 height 13
type input "2025/07/13"
type input "2025/04/12"
type input "2025/07/12"
click at [252, 162] on div "Last 6 Months" at bounding box center [242, 157] width 57 height 13
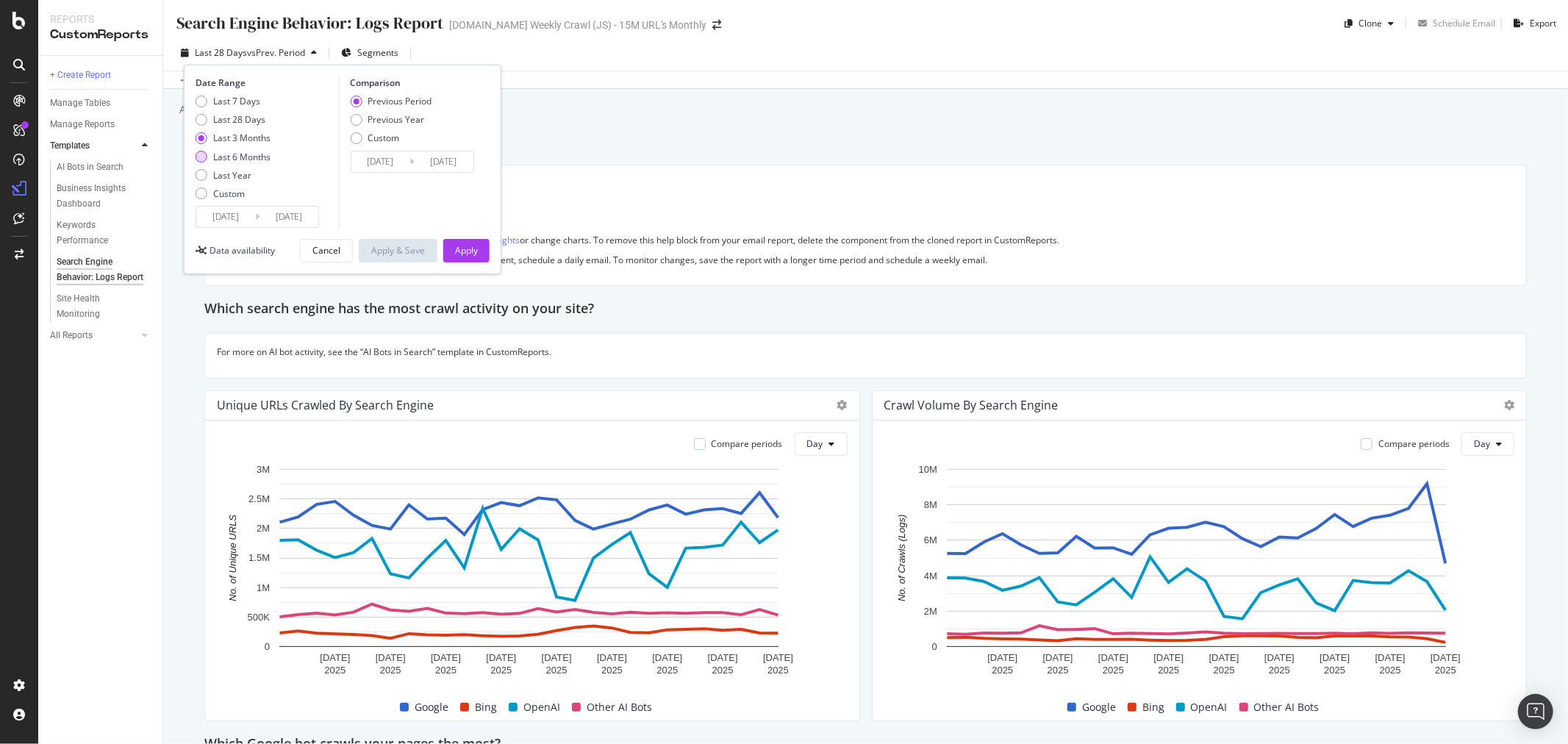
type input "2025/04/13"
type input "2024/10/12"
type input "2025/04/12"
click at [451, 256] on button "Apply" at bounding box center [466, 251] width 46 height 24
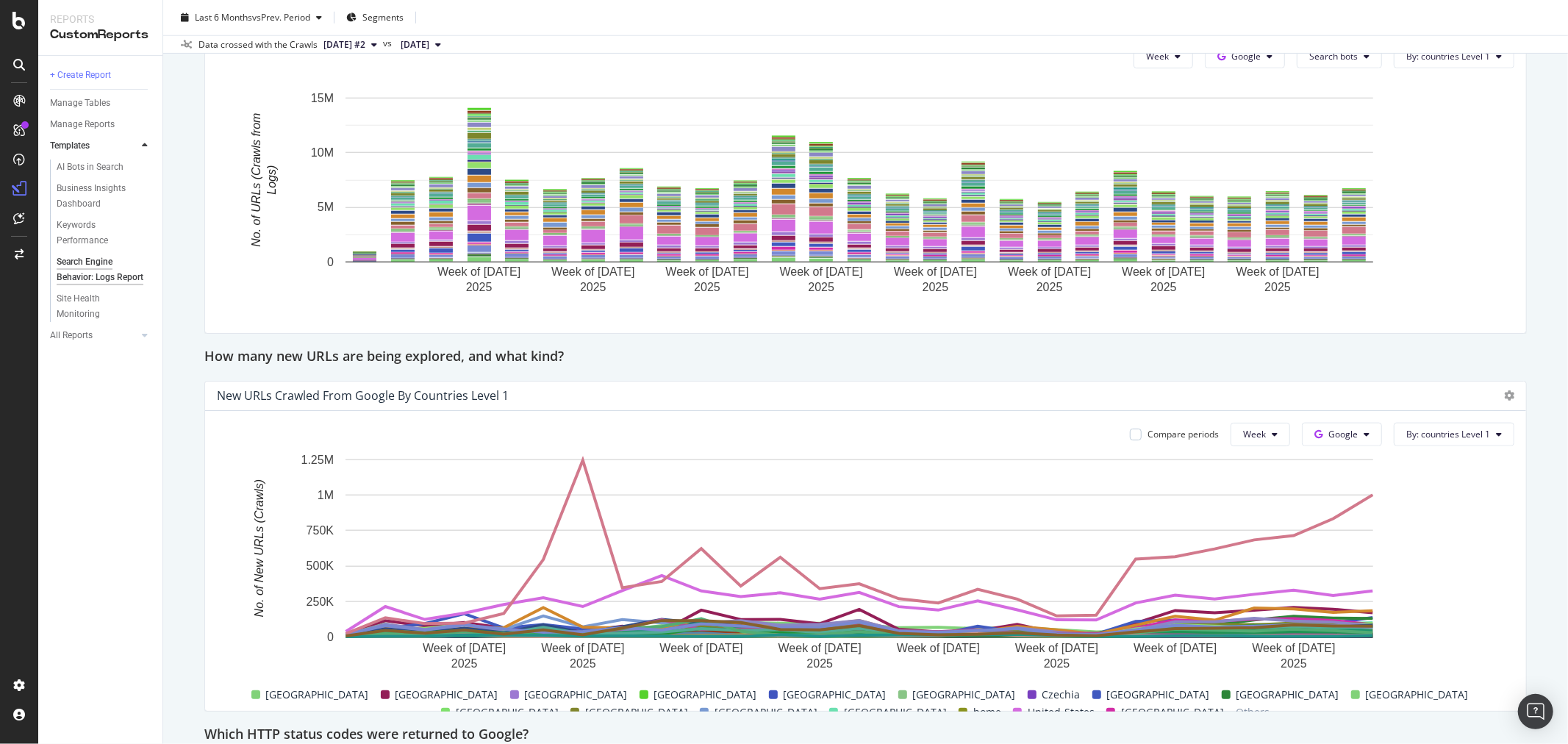
scroll to position [1959, 0]
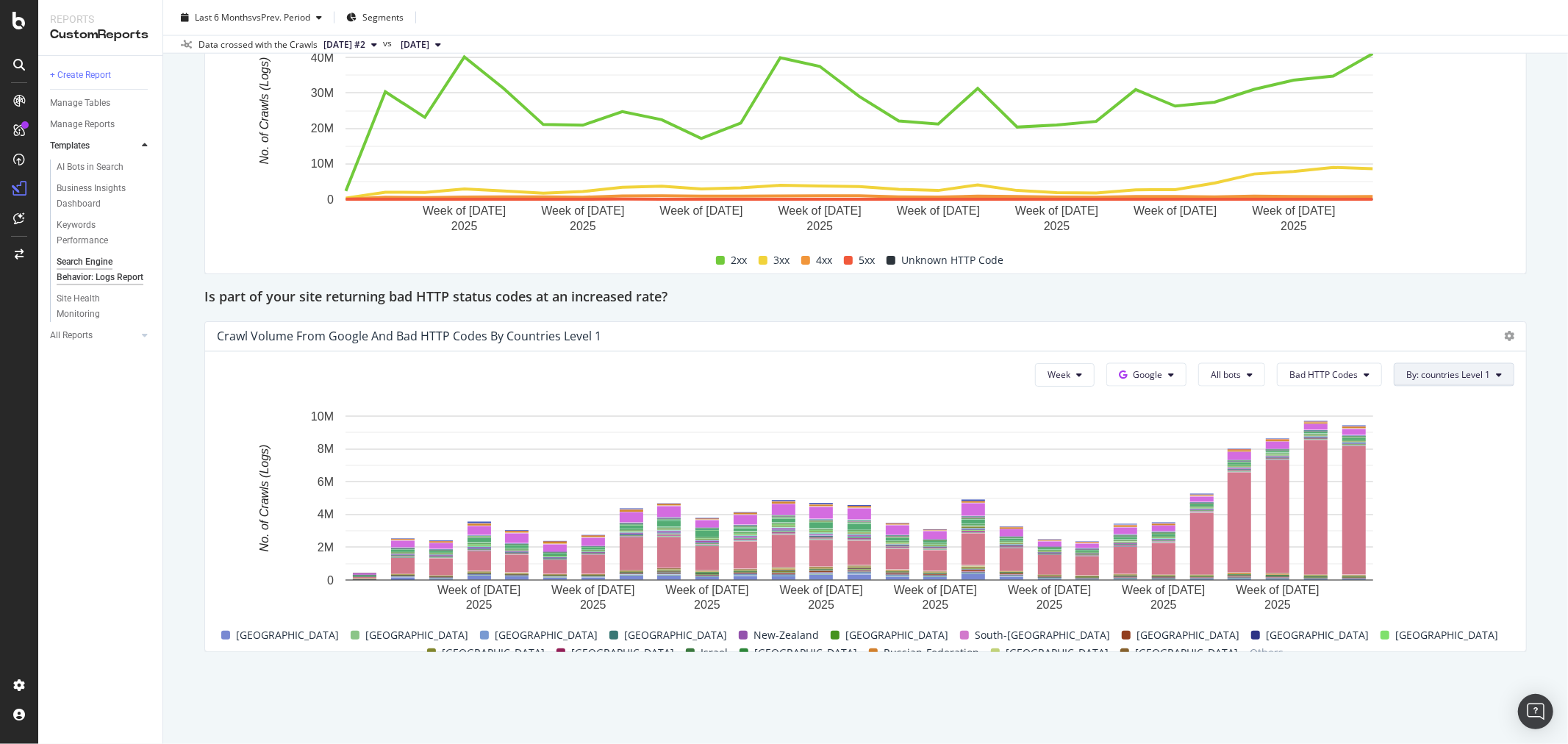
click at [1457, 373] on span "By: countries Level 1" at bounding box center [1448, 374] width 84 height 13
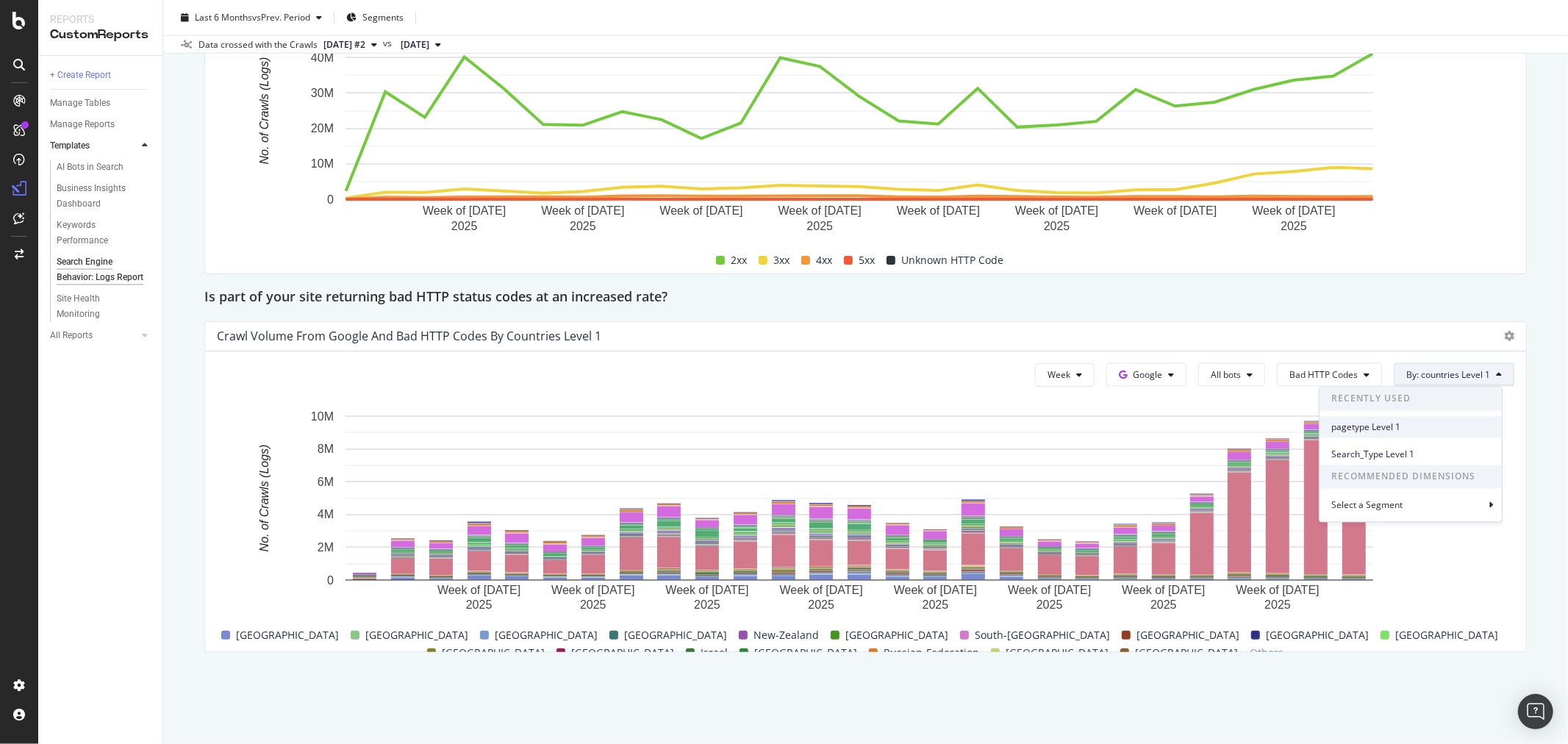
click at [1381, 418] on div "pagetype Level 1" at bounding box center [1411, 428] width 183 height 22
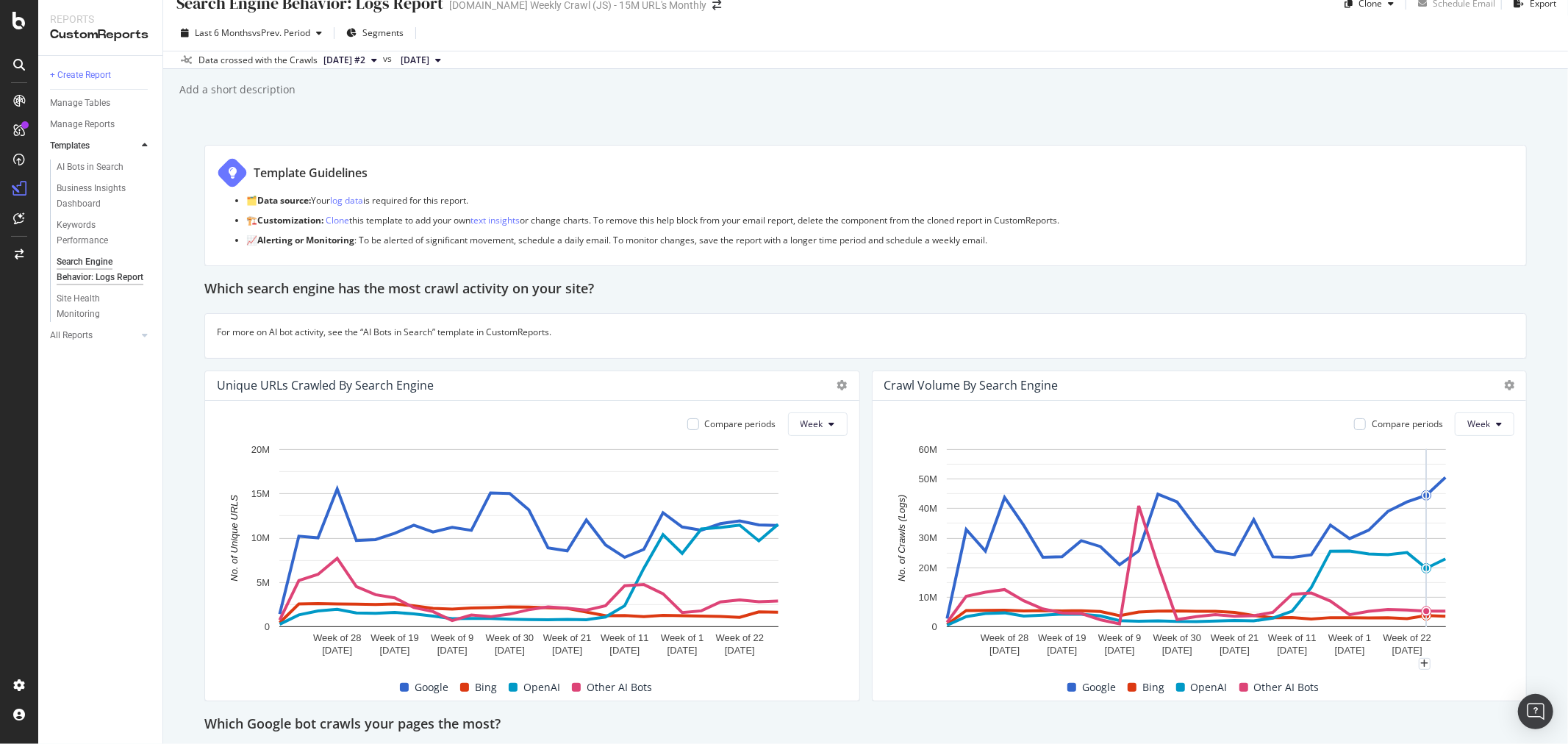
scroll to position [0, 0]
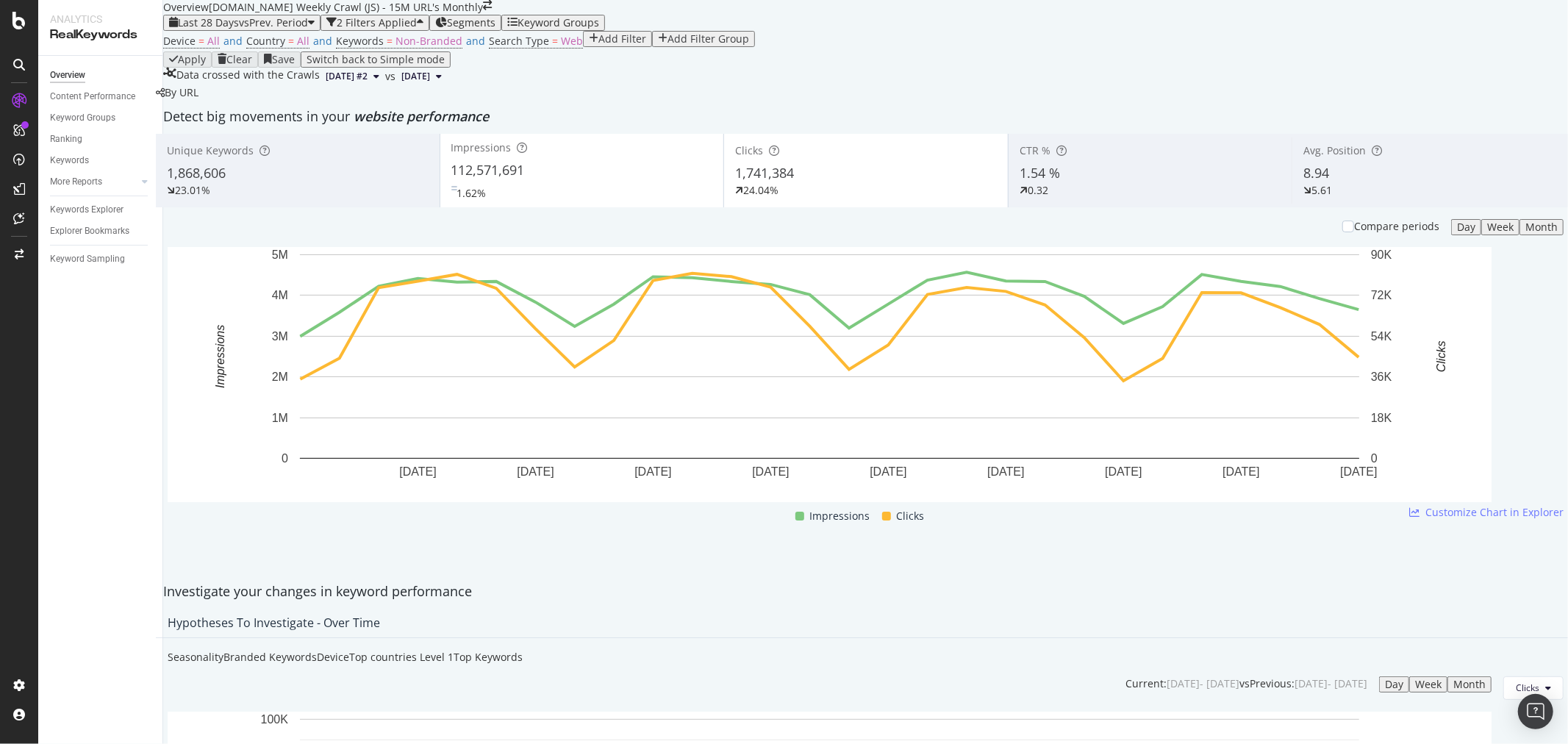
click at [799, 31] on div "Last 28 Days vs Prev. Period 2 Filters Applied Segments Keyword Groups" at bounding box center [866, 23] width 1405 height 16
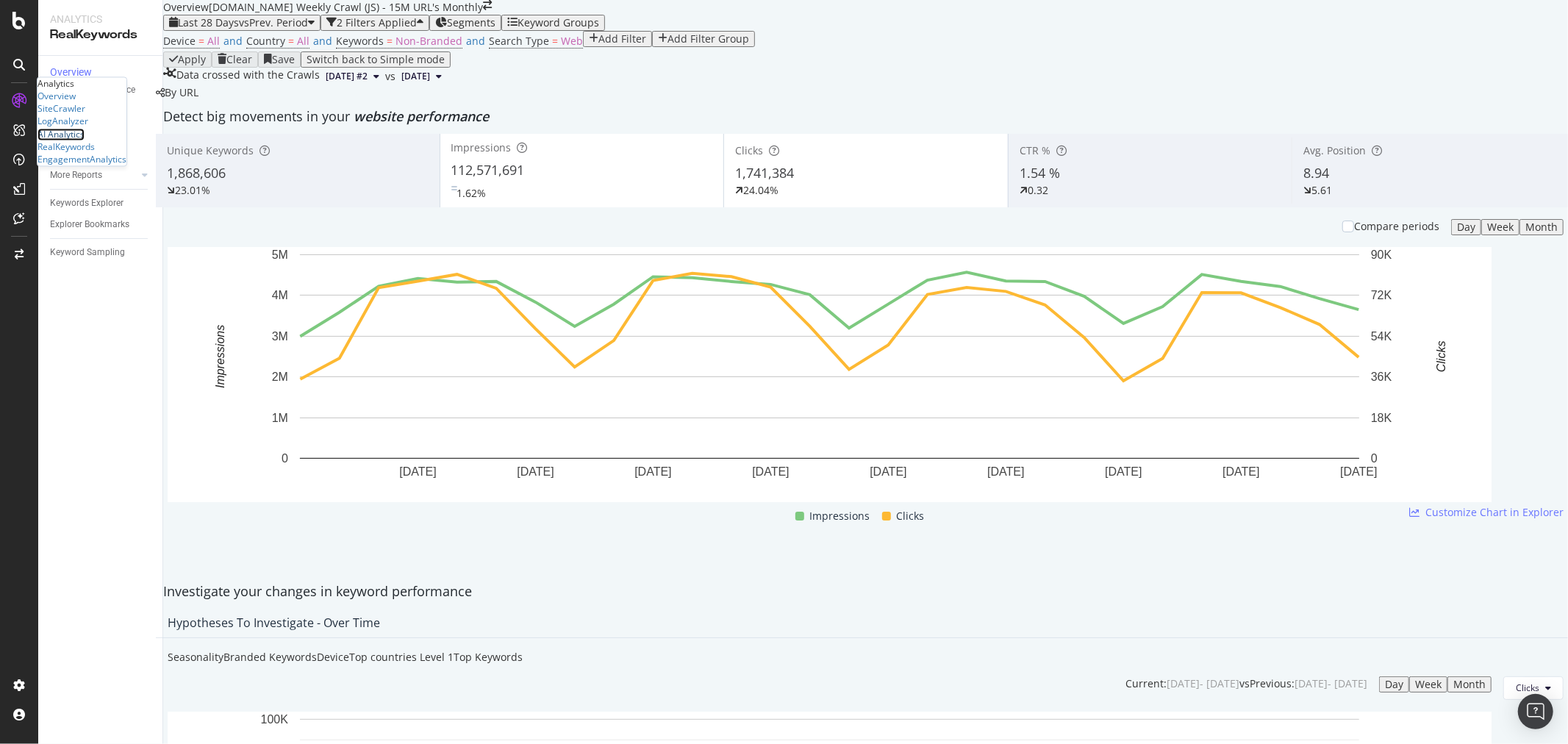
click at [85, 140] on div "AI Analytics" at bounding box center [61, 133] width 47 height 13
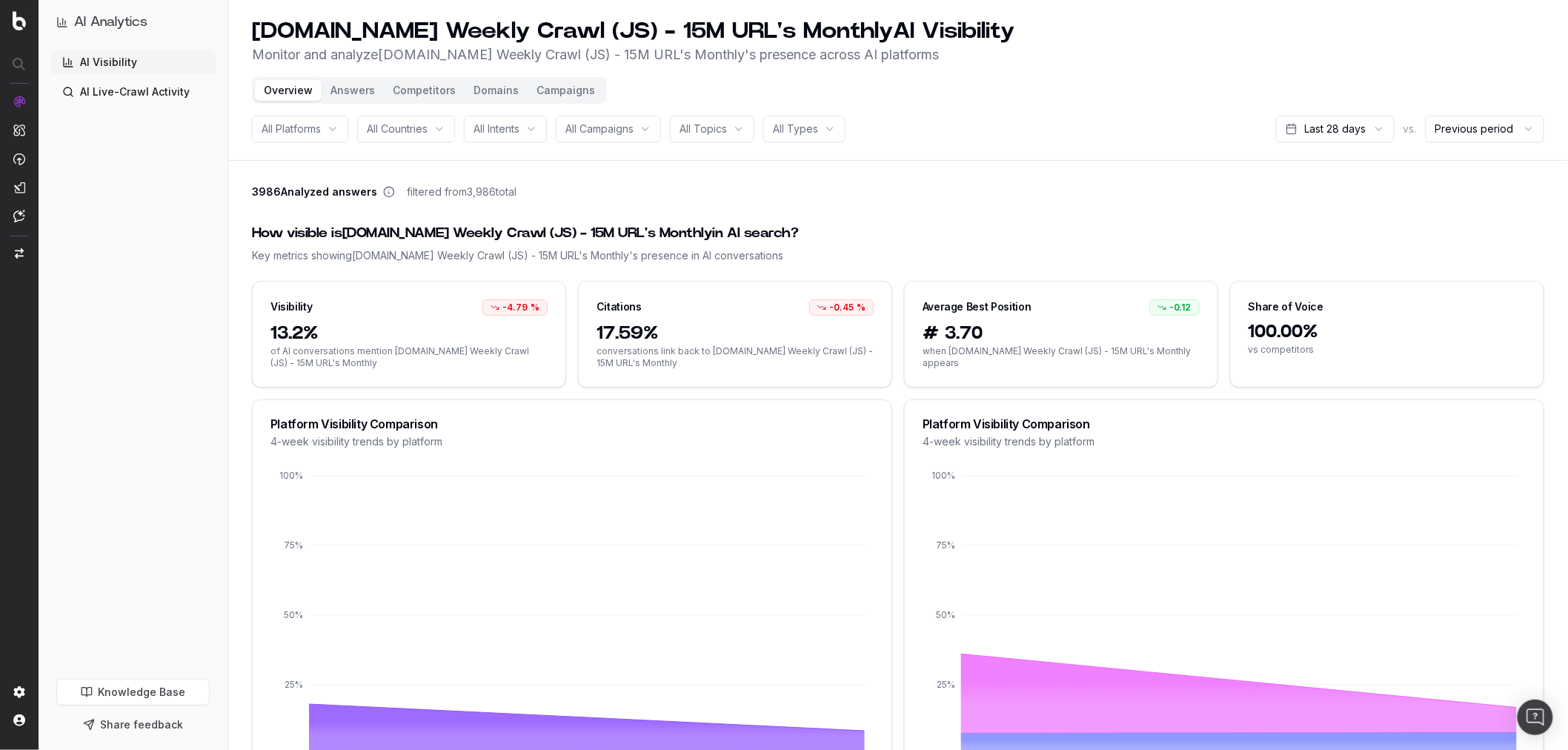
click at [367, 94] on button "Answers" at bounding box center [352, 90] width 63 height 21
click at [360, 91] on button "Answers" at bounding box center [352, 90] width 63 height 21
